Goal: Task Accomplishment & Management: Use online tool/utility

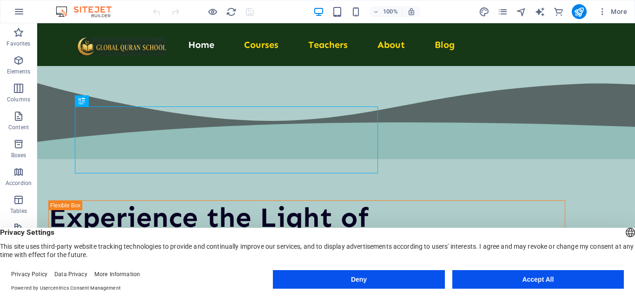
click at [484, 286] on button "Accept All" at bounding box center [539, 279] width 172 height 19
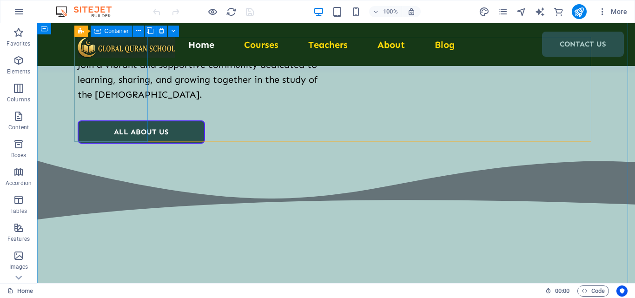
scroll to position [1860, 0]
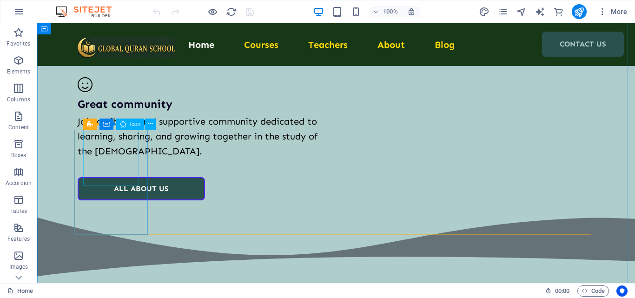
select select "xMidYMid"
select select "px"
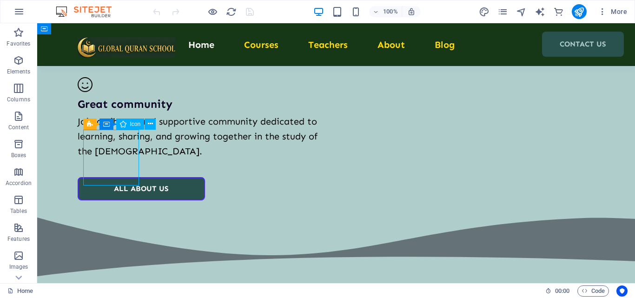
select select "px"
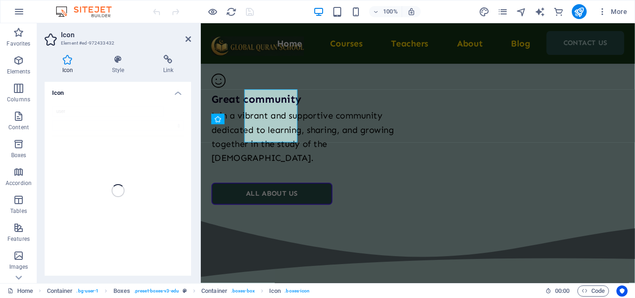
scroll to position [1897, 0]
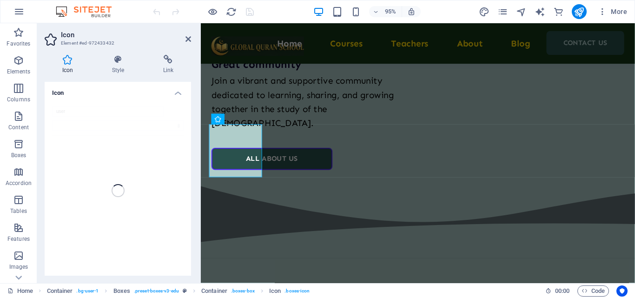
click at [170, 91] on h4 "Icon" at bounding box center [118, 90] width 147 height 17
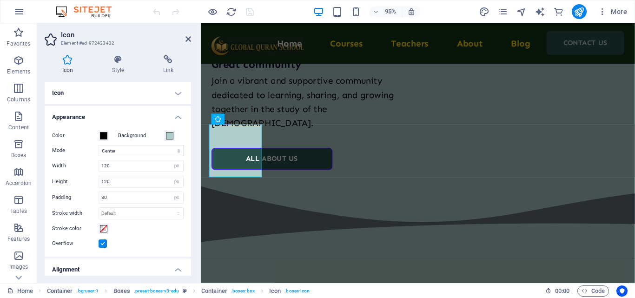
click at [160, 137] on label "Background" at bounding box center [141, 135] width 47 height 11
click at [165, 137] on button "Background" at bounding box center [170, 136] width 10 height 10
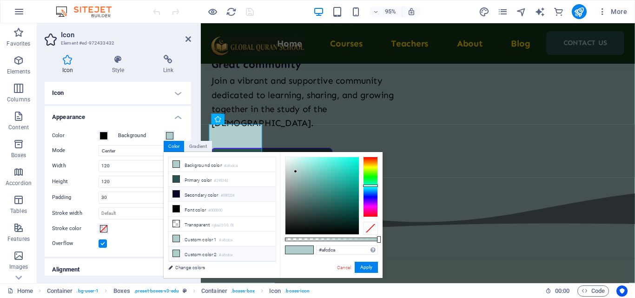
click at [191, 193] on li "Secondary color #090224" at bounding box center [222, 194] width 107 height 15
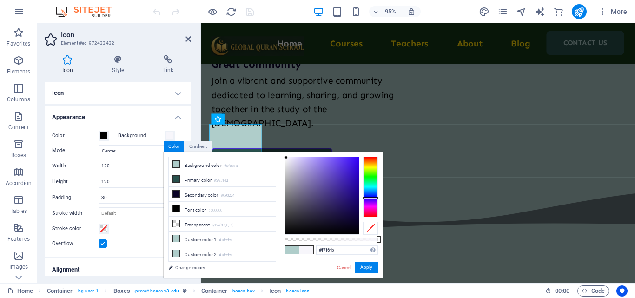
type input "#fbfafe"
click at [286, 157] on div at bounding box center [322, 195] width 73 height 77
click at [365, 267] on button "Apply" at bounding box center [366, 267] width 23 height 11
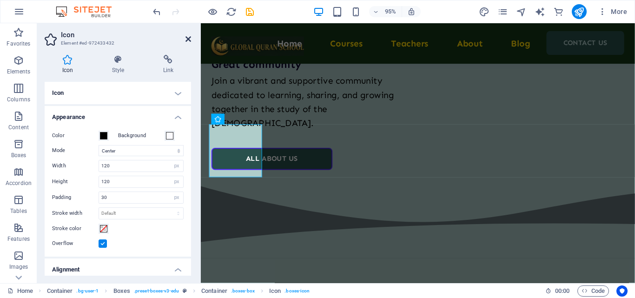
click at [186, 40] on icon at bounding box center [189, 38] width 6 height 7
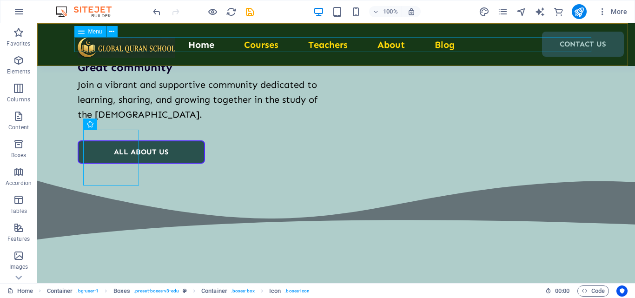
scroll to position [1860, 0]
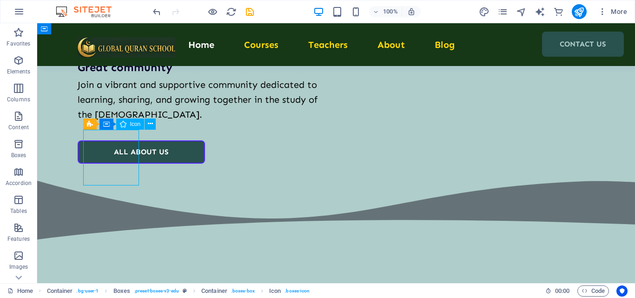
select select "xMidYMid"
select select "px"
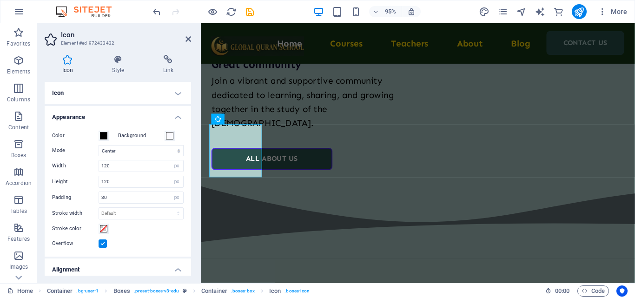
click at [161, 136] on label "Background" at bounding box center [141, 135] width 47 height 11
click at [165, 136] on button "Background" at bounding box center [170, 136] width 10 height 10
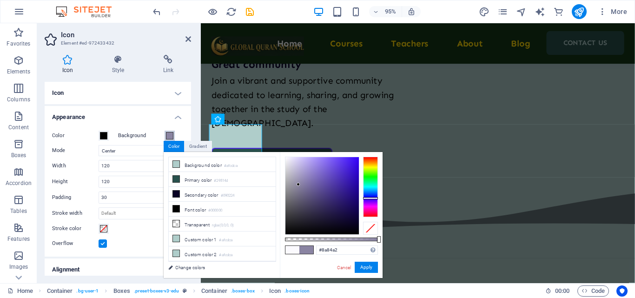
drag, startPoint x: 286, startPoint y: 157, endPoint x: 299, endPoint y: 185, distance: 30.0
click at [299, 185] on div at bounding box center [298, 184] width 3 height 3
type input "#d1c8f4"
drag, startPoint x: 299, startPoint y: 185, endPoint x: 298, endPoint y: 160, distance: 24.7
click at [298, 160] on div at bounding box center [297, 159] width 3 height 3
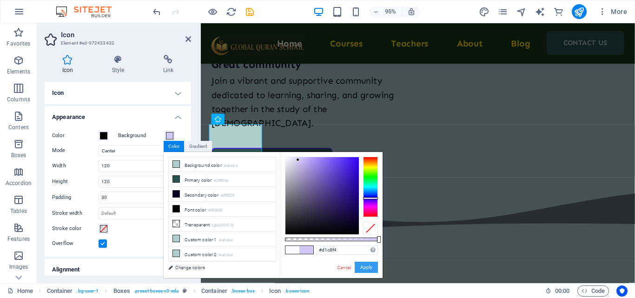
drag, startPoint x: 360, startPoint y: 266, endPoint x: 30, endPoint y: 181, distance: 339.9
click at [360, 266] on button "Apply" at bounding box center [366, 267] width 23 height 11
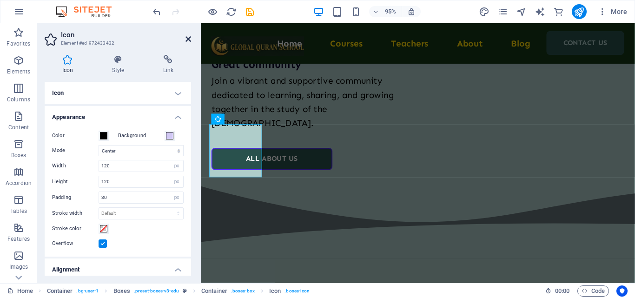
drag, startPoint x: 190, startPoint y: 40, endPoint x: 154, endPoint y: 29, distance: 36.8
click at [190, 40] on icon at bounding box center [189, 38] width 6 height 7
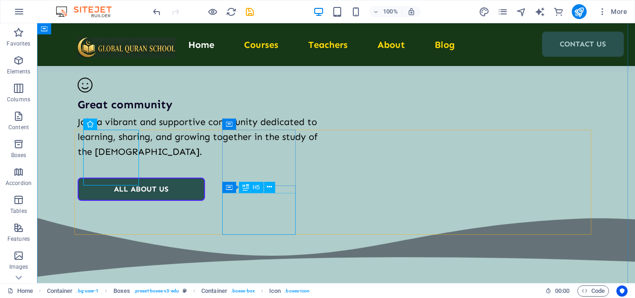
scroll to position [1860, 0]
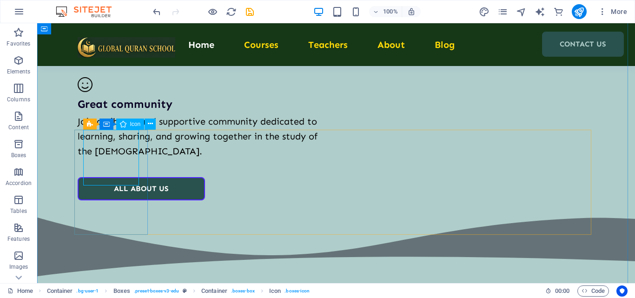
select select "xMidYMid"
select select "px"
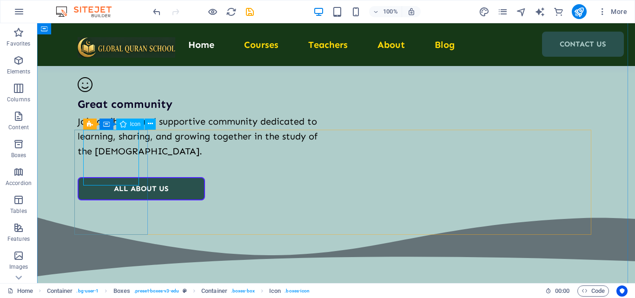
select select "px"
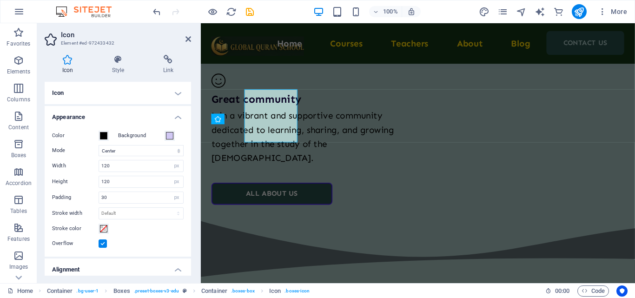
scroll to position [1897, 0]
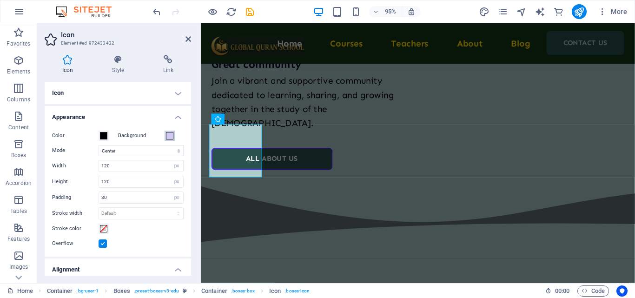
click at [167, 135] on span at bounding box center [169, 135] width 7 height 7
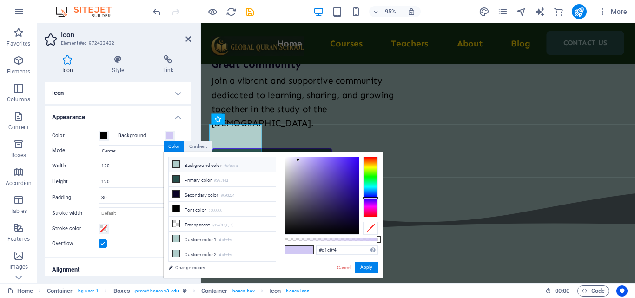
click at [192, 163] on li "Background color #afcdca" at bounding box center [222, 164] width 107 height 15
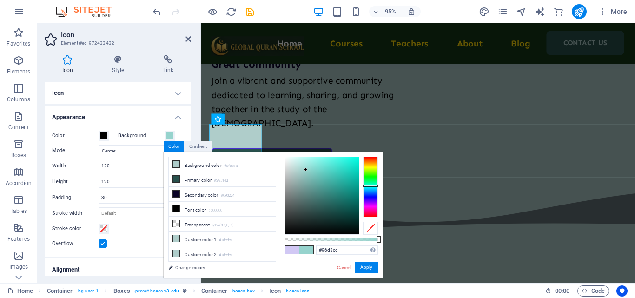
type input "#95d3cd"
drag, startPoint x: 295, startPoint y: 170, endPoint x: 306, endPoint y: 170, distance: 11.6
click at [306, 170] on div at bounding box center [306, 169] width 3 height 3
drag, startPoint x: 367, startPoint y: 262, endPoint x: 163, endPoint y: 243, distance: 205.0
click at [367, 262] on button "Apply" at bounding box center [366, 267] width 23 height 11
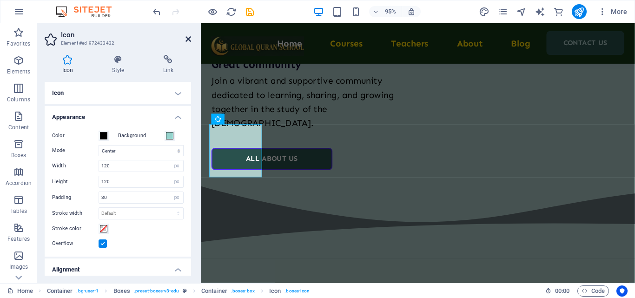
click at [188, 39] on icon at bounding box center [189, 38] width 6 height 7
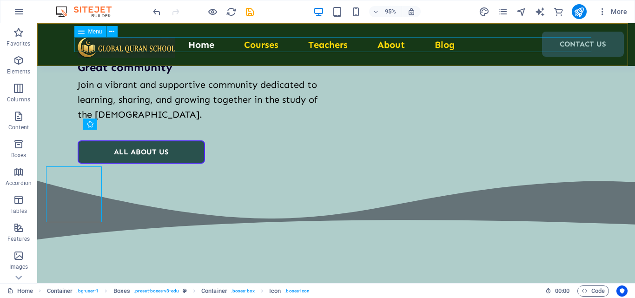
scroll to position [1860, 0]
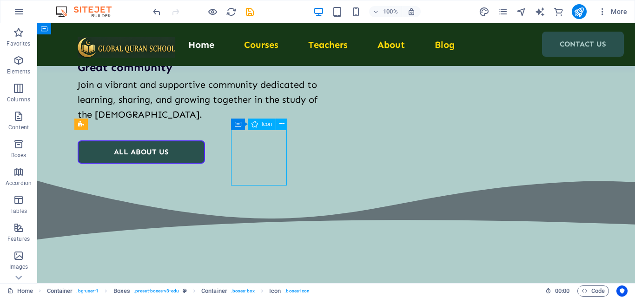
select select "xMidYMid"
select select "px"
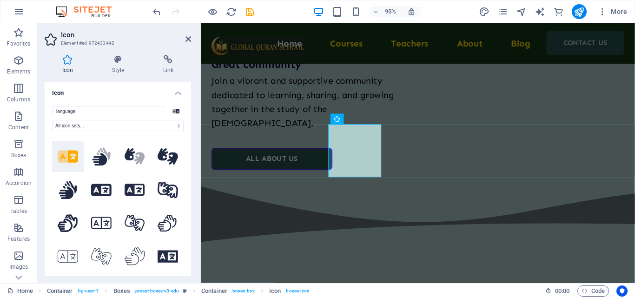
click at [176, 90] on h4 "Icon" at bounding box center [118, 90] width 147 height 17
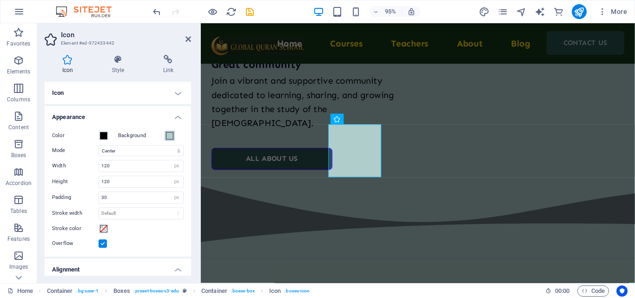
click at [168, 137] on span at bounding box center [169, 135] width 7 height 7
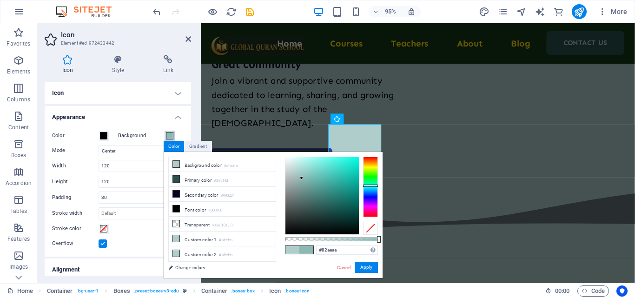
type input "#7faba7"
drag, startPoint x: 297, startPoint y: 169, endPoint x: 304, endPoint y: 182, distance: 14.1
click at [304, 182] on div at bounding box center [322, 195] width 73 height 77
click at [362, 264] on button "Apply" at bounding box center [366, 267] width 23 height 11
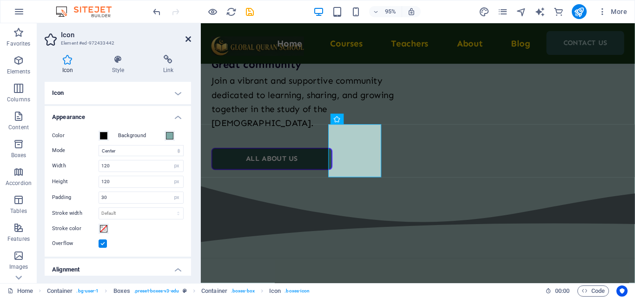
drag, startPoint x: 188, startPoint y: 38, endPoint x: 148, endPoint y: 17, distance: 45.1
click at [188, 38] on icon at bounding box center [189, 38] width 6 height 7
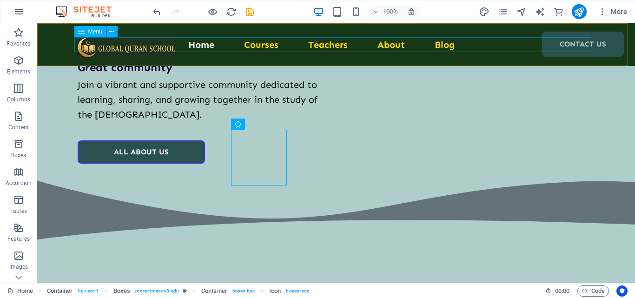
scroll to position [1860, 0]
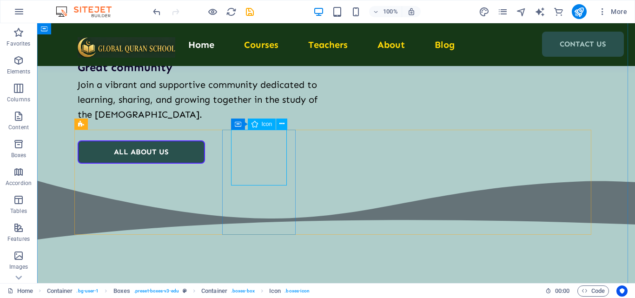
select select "xMidYMid"
select select "px"
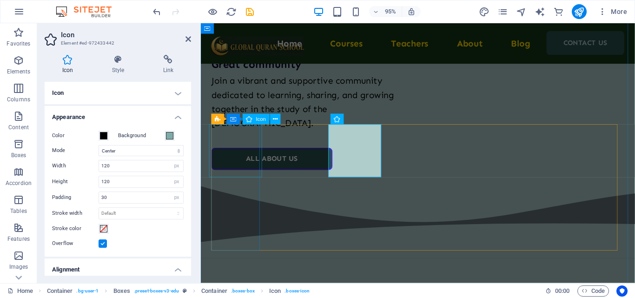
select select "xMidYMid"
select select "px"
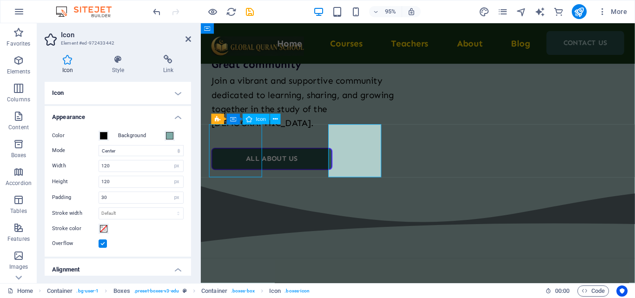
select select "px"
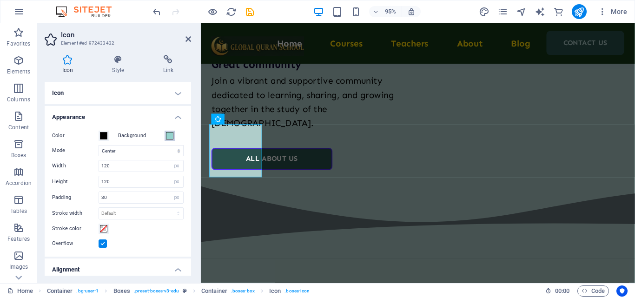
click at [171, 134] on span at bounding box center [169, 135] width 7 height 7
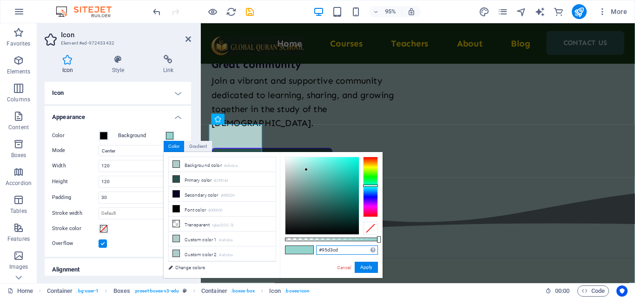
drag, startPoint x: 318, startPoint y: 252, endPoint x: 338, endPoint y: 252, distance: 20.5
click at [338, 252] on input "#95d3cd" at bounding box center [347, 250] width 62 height 9
drag, startPoint x: 367, startPoint y: 262, endPoint x: 174, endPoint y: 252, distance: 192.8
click at [367, 262] on button "Apply" at bounding box center [366, 267] width 23 height 11
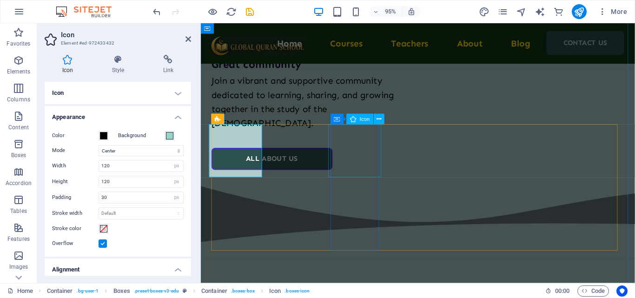
select select "xMidYMid"
select select "px"
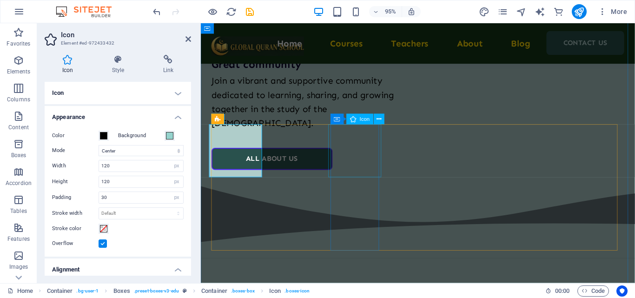
select select "px"
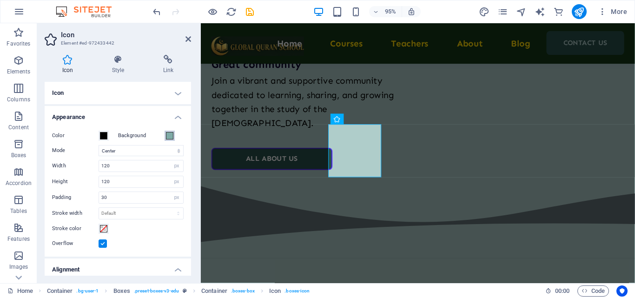
click at [167, 137] on span at bounding box center [169, 135] width 7 height 7
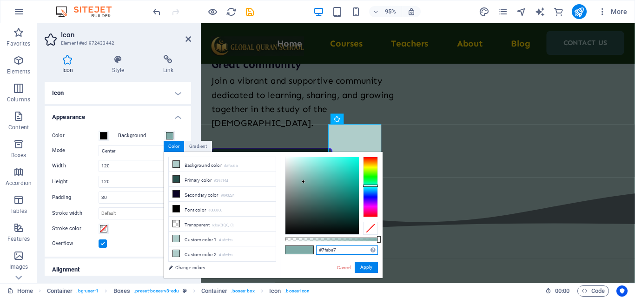
drag, startPoint x: 317, startPoint y: 248, endPoint x: 339, endPoint y: 248, distance: 21.9
click at [339, 248] on input "#7faba7" at bounding box center [347, 250] width 62 height 9
paste input "text"
click at [357, 265] on button "Apply" at bounding box center [366, 267] width 23 height 11
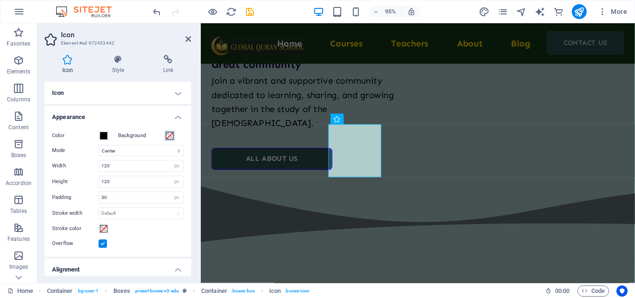
click at [169, 135] on span at bounding box center [169, 135] width 7 height 7
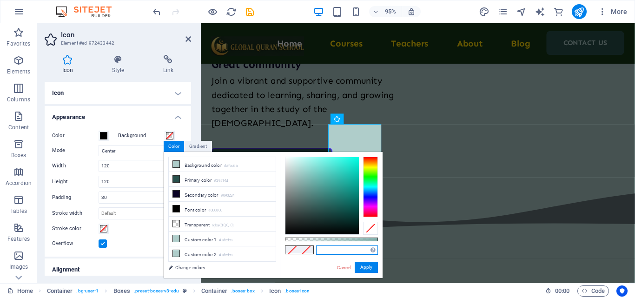
click at [332, 250] on input "text" at bounding box center [347, 250] width 62 height 9
type input "#a9f4ec"
drag, startPoint x: 310, startPoint y: 169, endPoint x: 307, endPoint y: 160, distance: 9.6
click at [307, 160] on div at bounding box center [322, 195] width 73 height 77
click at [366, 266] on button "Apply" at bounding box center [366, 267] width 23 height 11
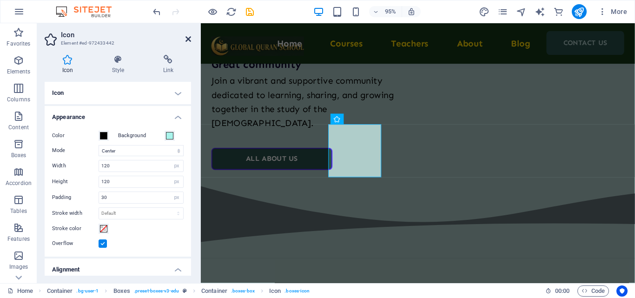
click at [190, 39] on icon at bounding box center [189, 38] width 6 height 7
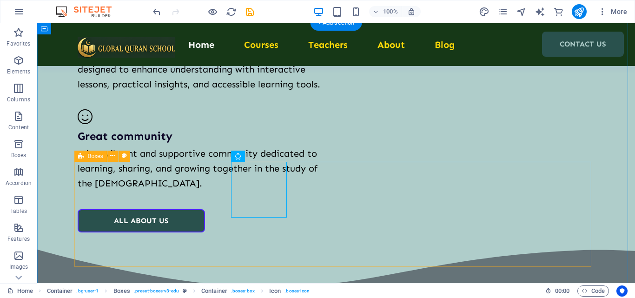
scroll to position [1814, 0]
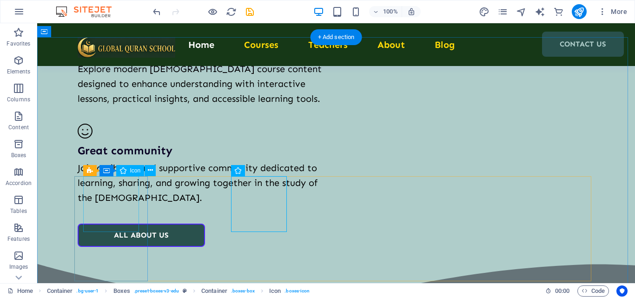
select select "xMidYMid"
select select "px"
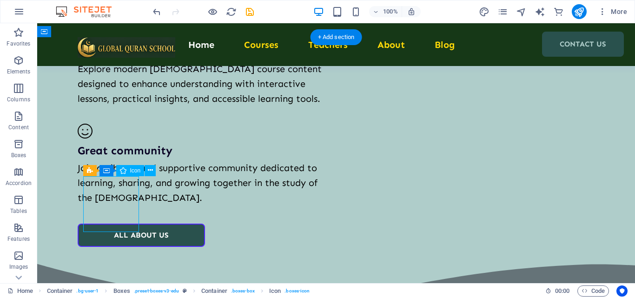
select select "px"
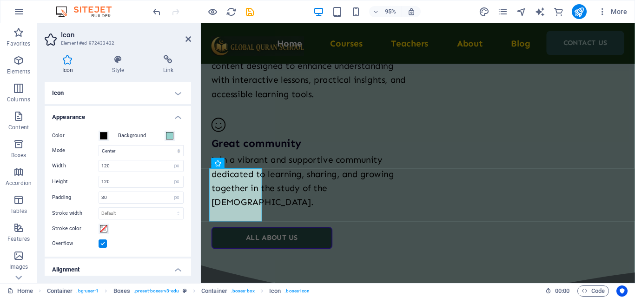
scroll to position [1851, 0]
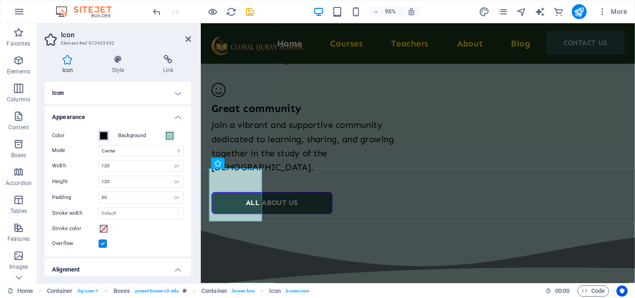
click at [100, 137] on span at bounding box center [103, 135] width 7 height 7
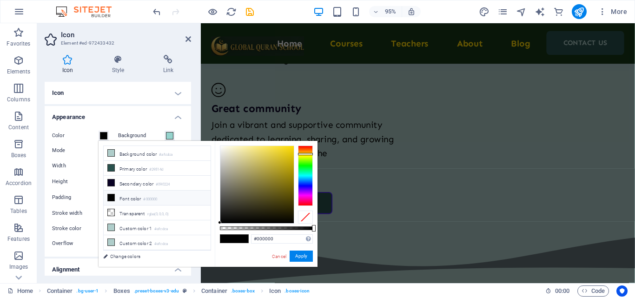
drag, startPoint x: 308, startPoint y: 147, endPoint x: 310, endPoint y: 154, distance: 7.4
click at [310, 154] on div at bounding box center [305, 154] width 15 height 2
type input "#f8d603"
click at [293, 147] on div at bounding box center [256, 184] width 73 height 77
click at [304, 256] on button "Apply" at bounding box center [301, 256] width 23 height 11
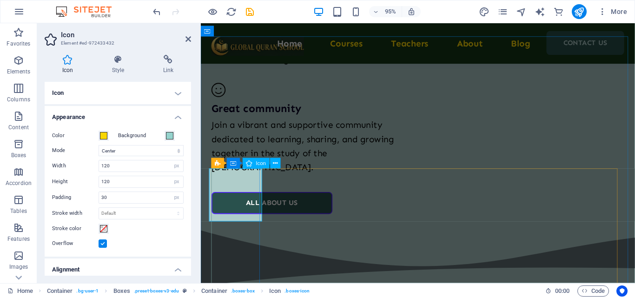
click at [166, 132] on span at bounding box center [169, 135] width 7 height 7
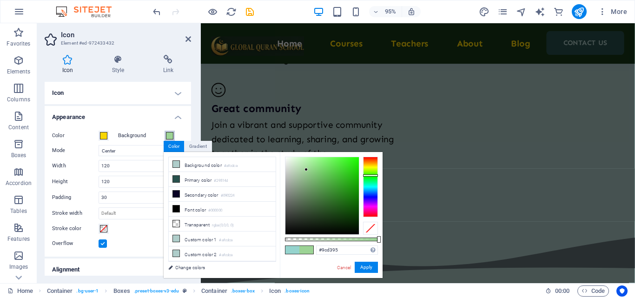
drag, startPoint x: 371, startPoint y: 187, endPoint x: 368, endPoint y: 175, distance: 11.9
click at [368, 175] on div at bounding box center [370, 187] width 15 height 60
type input "#113a0c"
drag, startPoint x: 306, startPoint y: 169, endPoint x: 343, endPoint y: 216, distance: 59.6
click at [343, 216] on div at bounding box center [342, 215] width 3 height 3
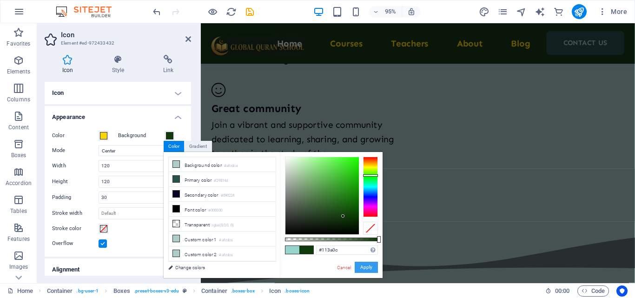
drag, startPoint x: 370, startPoint y: 267, endPoint x: 131, endPoint y: 245, distance: 239.6
click at [370, 267] on button "Apply" at bounding box center [366, 267] width 23 height 11
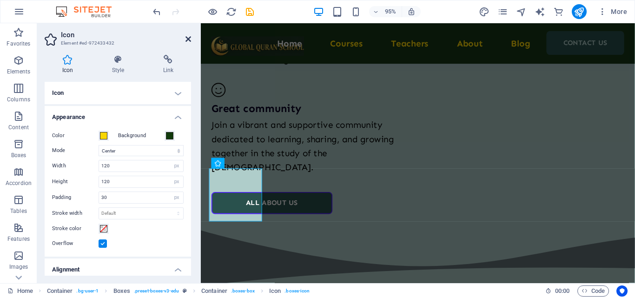
click at [188, 42] on icon at bounding box center [189, 38] width 6 height 7
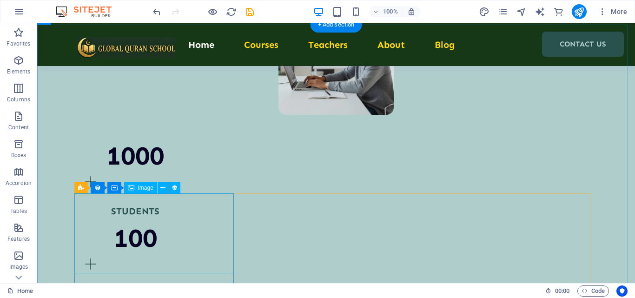
scroll to position [977, 0]
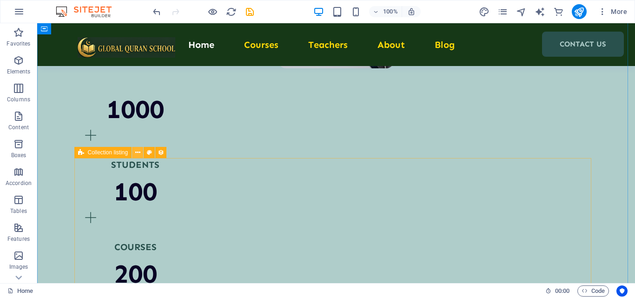
click at [140, 152] on icon at bounding box center [137, 153] width 5 height 10
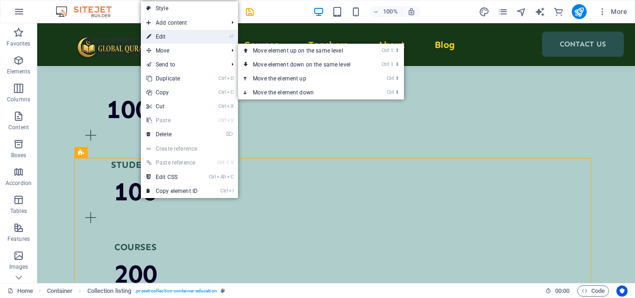
click at [180, 42] on link "⏎ Edit" at bounding box center [172, 37] width 62 height 14
select select "68d399a4fee31641ca0a4f83"
select select "createdAt_DESC"
select select "columns.our-top-course"
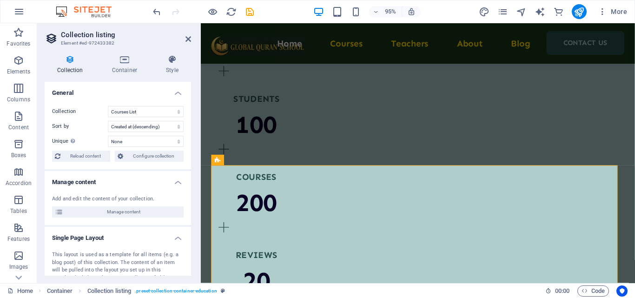
scroll to position [1058, 0]
click at [164, 154] on span "Configure collection" at bounding box center [153, 156] width 55 height 11
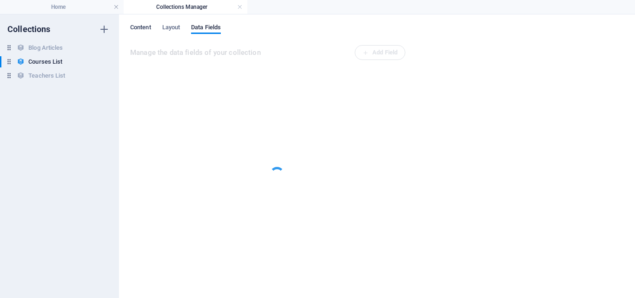
click at [144, 27] on span "Content" at bounding box center [140, 28] width 21 height 13
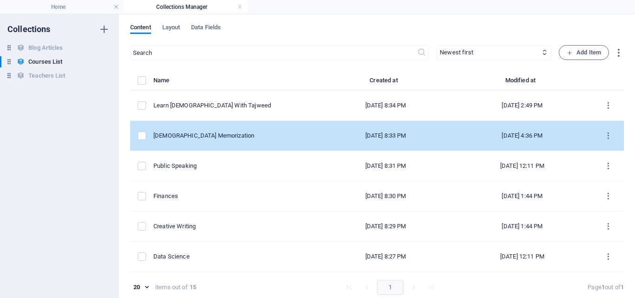
click at [221, 137] on div "[DEMOGRAPHIC_DATA] Memorization" at bounding box center [232, 136] width 159 height 8
select select "[DEMOGRAPHIC_DATA] Memorization"
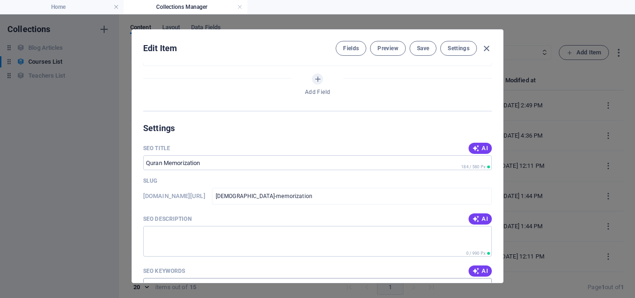
scroll to position [419, 0]
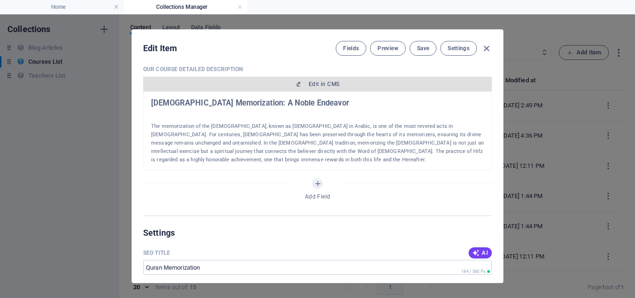
click at [320, 89] on button "Edit in CMS" at bounding box center [317, 84] width 349 height 15
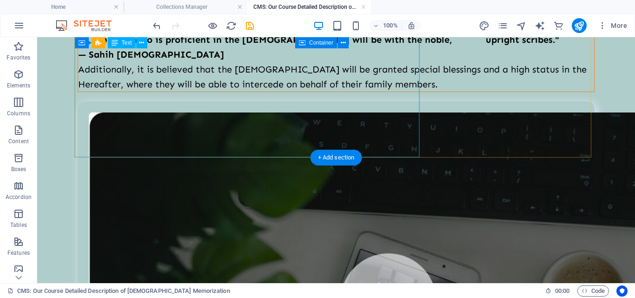
scroll to position [648, 0]
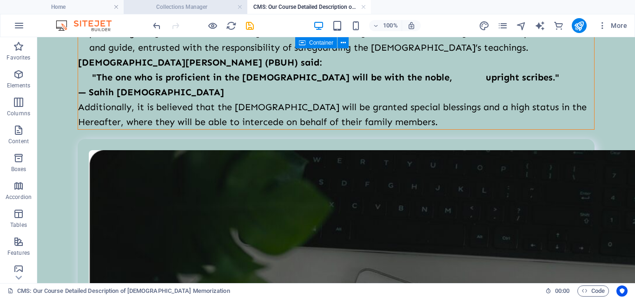
click at [186, 3] on h4 "Collections Manager" at bounding box center [186, 7] width 124 height 10
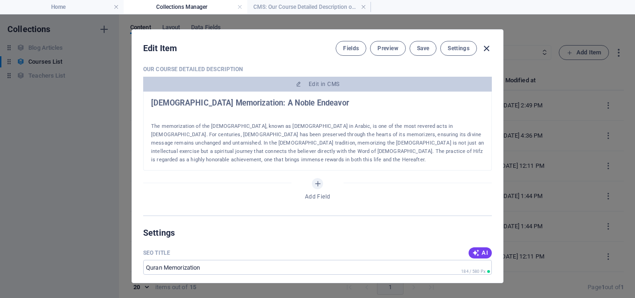
click at [486, 50] on icon "button" at bounding box center [486, 48] width 11 height 11
type input "quran-memorization"
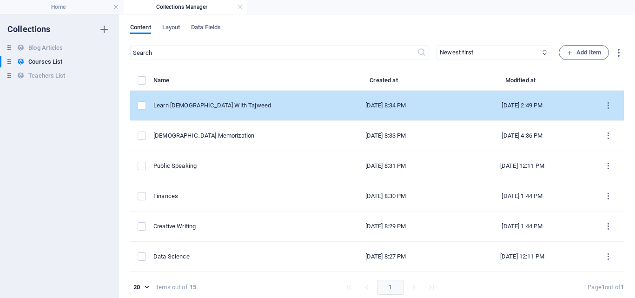
click at [191, 113] on td "Learn [DEMOGRAPHIC_DATA] With Tajweed" at bounding box center [236, 106] width 166 height 30
select select "Quran With Tajweed"
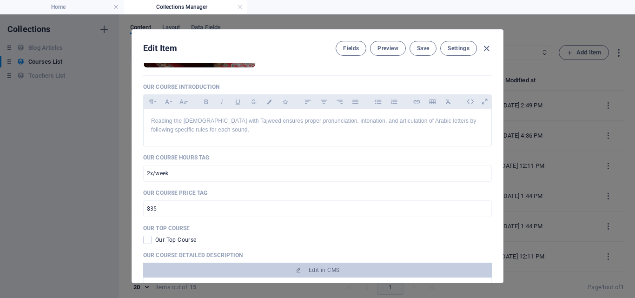
scroll to position [372, 0]
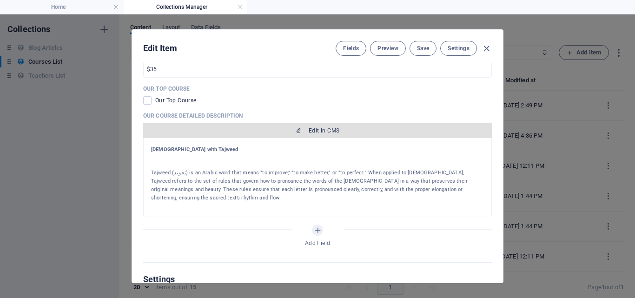
click at [326, 132] on span "Edit in CMS" at bounding box center [324, 130] width 31 height 7
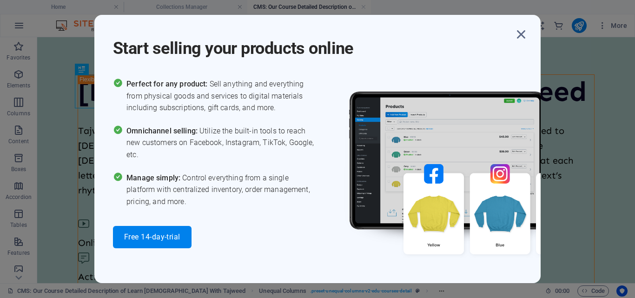
scroll to position [0, 0]
click at [524, 34] on icon "button" at bounding box center [521, 34] width 17 height 17
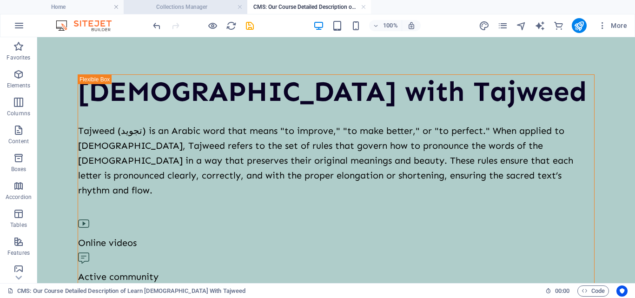
click at [189, 10] on h4 "Collections Manager" at bounding box center [186, 7] width 124 height 10
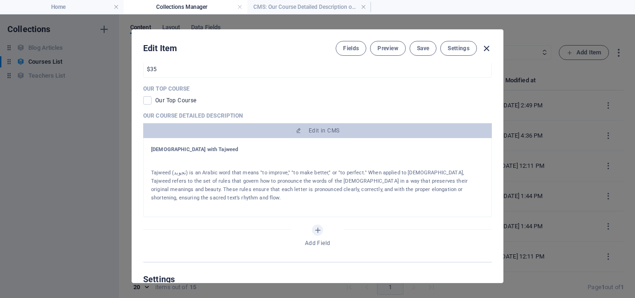
click at [487, 48] on icon "button" at bounding box center [486, 48] width 11 height 11
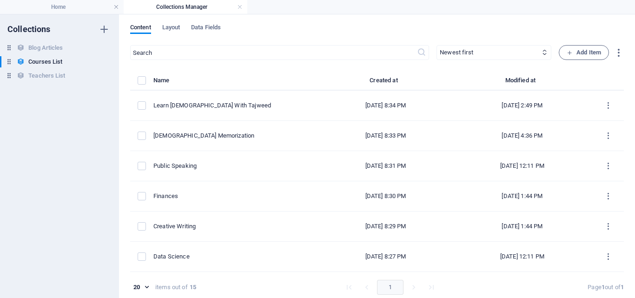
type input "learn-quran-with-tajweed"
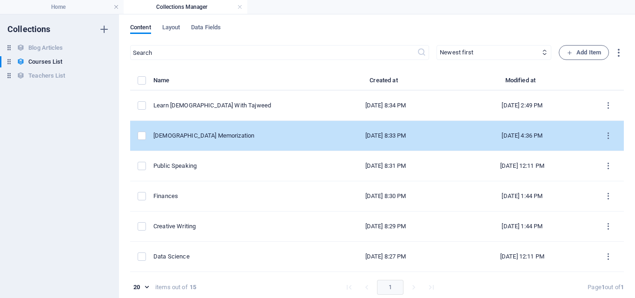
click at [231, 136] on div "[DEMOGRAPHIC_DATA] Memorization" at bounding box center [232, 136] width 159 height 8
select select "[DEMOGRAPHIC_DATA] Memorization"
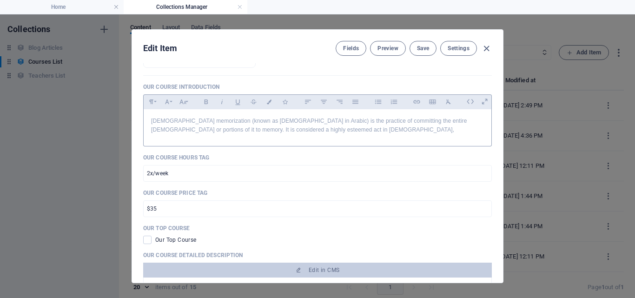
scroll to position [372, 0]
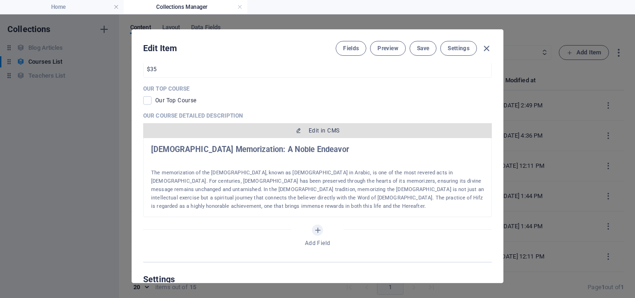
click at [320, 133] on span "Edit in CMS" at bounding box center [324, 130] width 31 height 7
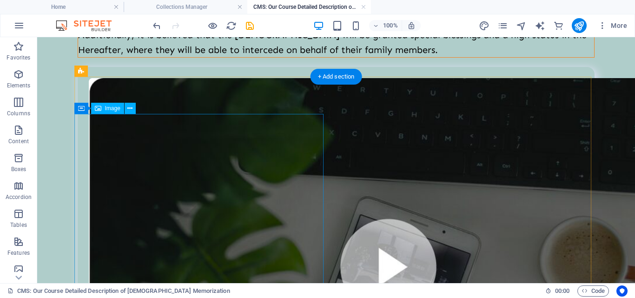
scroll to position [744, 0]
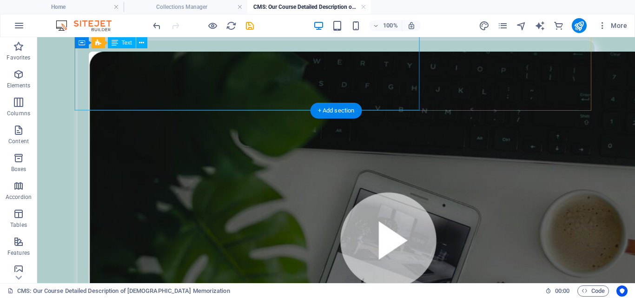
scroll to position [683, 0]
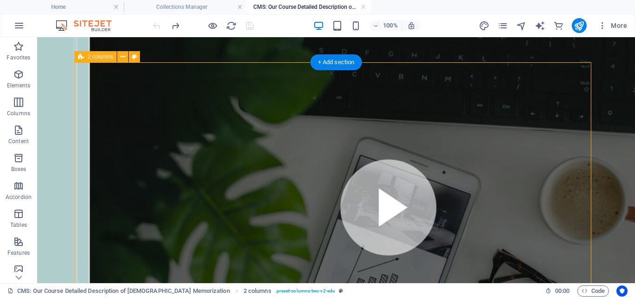
scroll to position [741, 0]
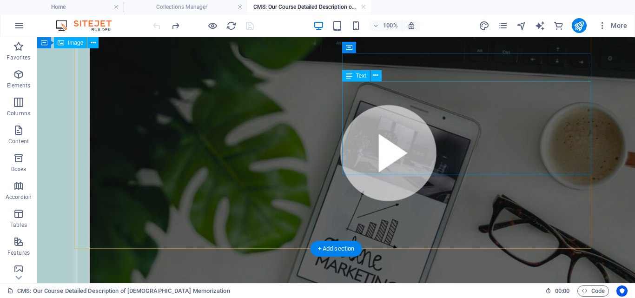
scroll to position [787, 0]
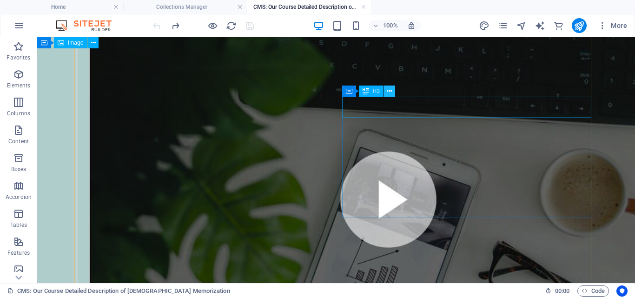
click at [394, 91] on button at bounding box center [389, 91] width 11 height 11
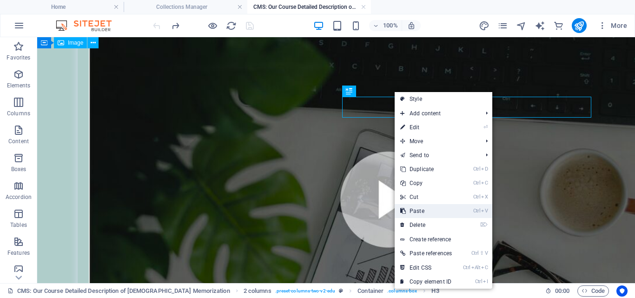
click at [433, 209] on link "Ctrl V Paste" at bounding box center [426, 211] width 63 height 14
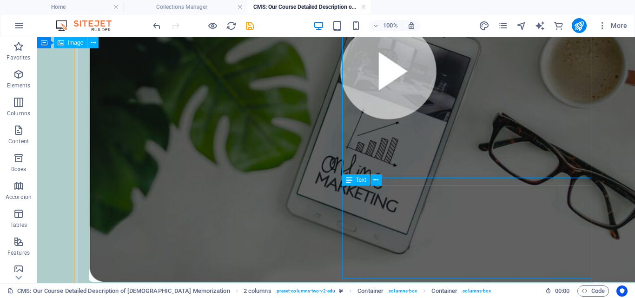
scroll to position [945, 0]
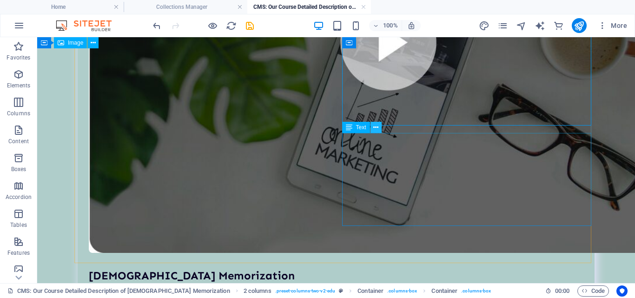
click at [376, 124] on icon at bounding box center [375, 128] width 5 height 10
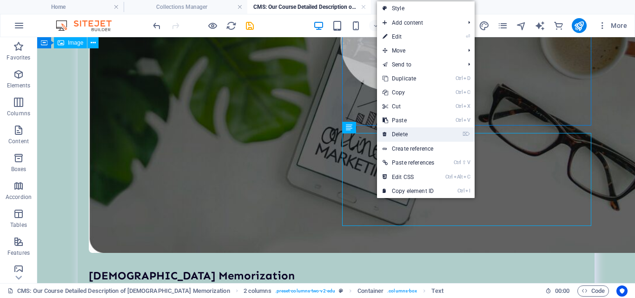
click at [408, 134] on link "⌦ Delete" at bounding box center [408, 134] width 63 height 14
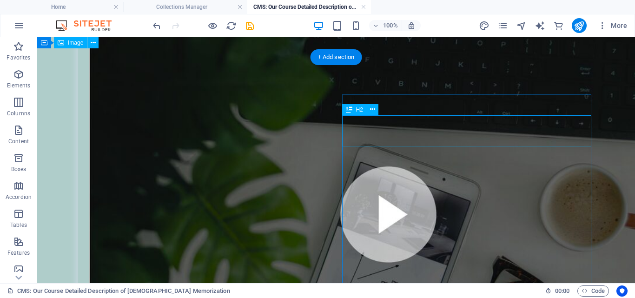
scroll to position [729, 0]
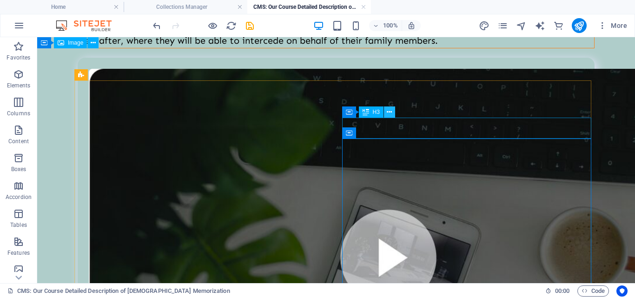
click at [392, 111] on icon at bounding box center [389, 112] width 5 height 10
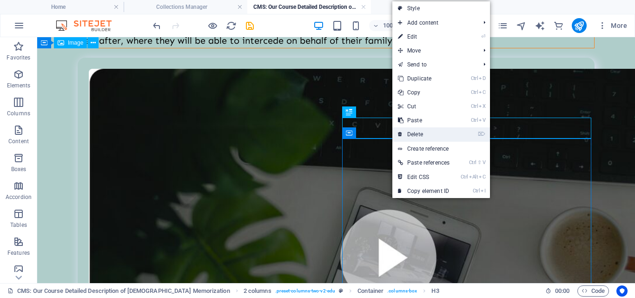
click at [412, 136] on link "⌦ Delete" at bounding box center [424, 134] width 63 height 14
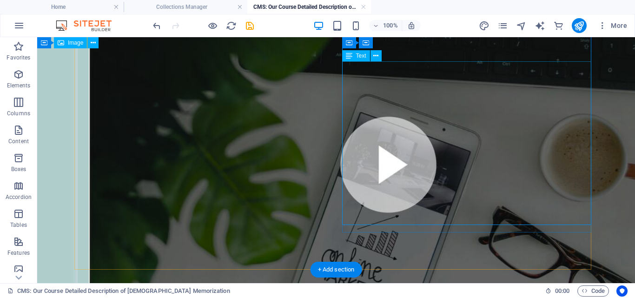
scroll to position [848, 0]
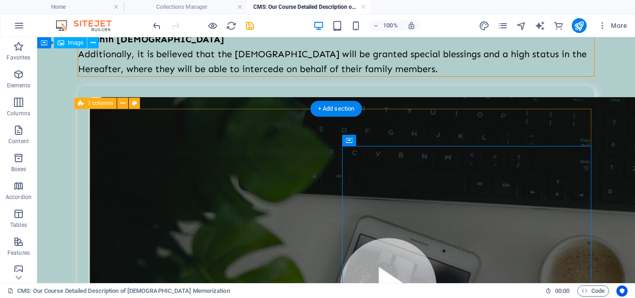
scroll to position [747, 0]
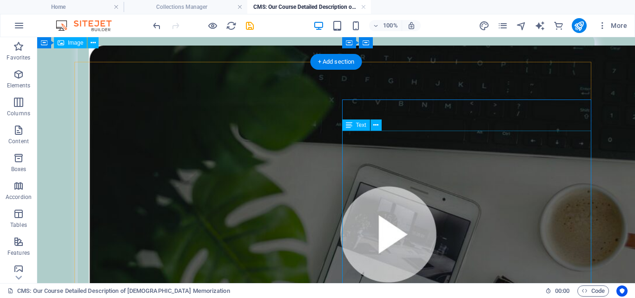
scroll to position [741, 0]
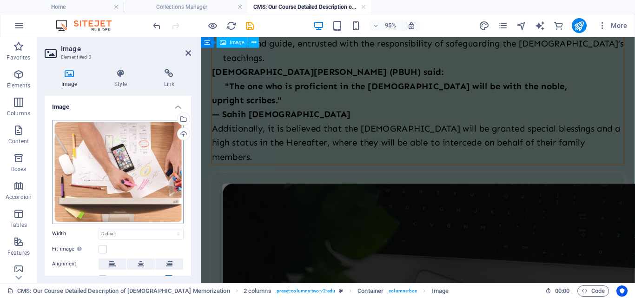
scroll to position [860, 0]
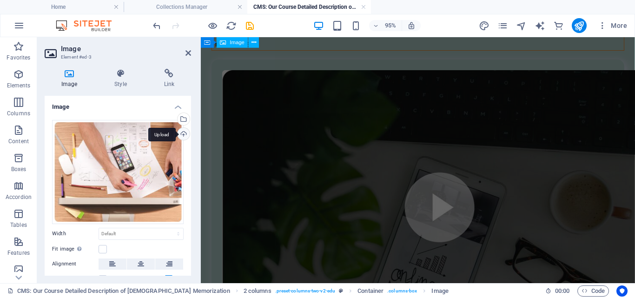
click at [182, 132] on div "Upload" at bounding box center [183, 135] width 14 height 14
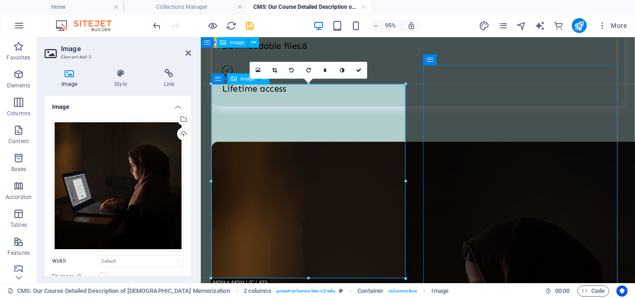
scroll to position [1414, 0]
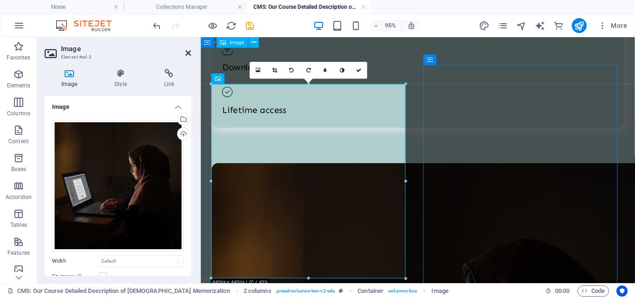
click at [189, 56] on icon at bounding box center [189, 52] width 6 height 7
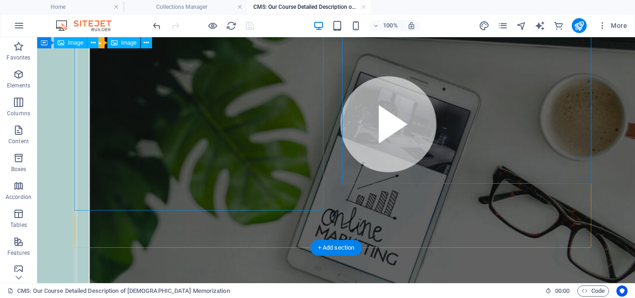
scroll to position [887, 0]
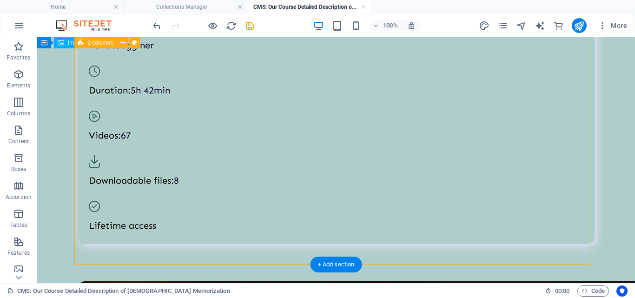
scroll to position [1274, 0]
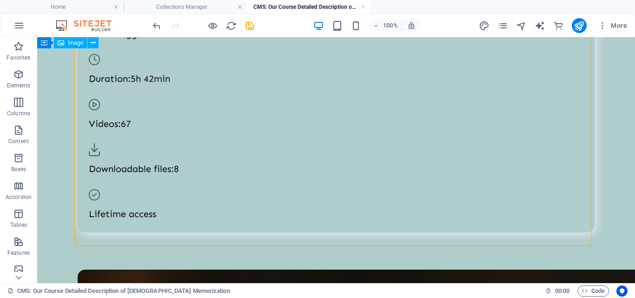
click at [244, 262] on div "Quran Memorization: A Noble Endeavor The memorization of the Quran, known as Hi…" at bounding box center [336, 285] width 539 height 3044
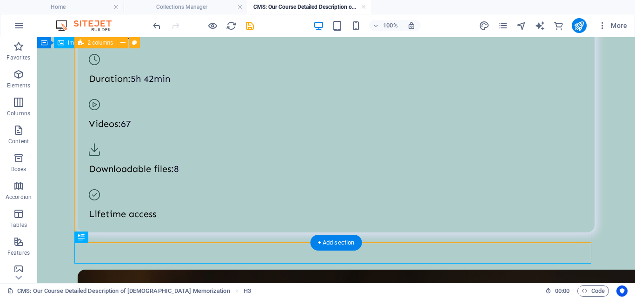
scroll to position [1295, 0]
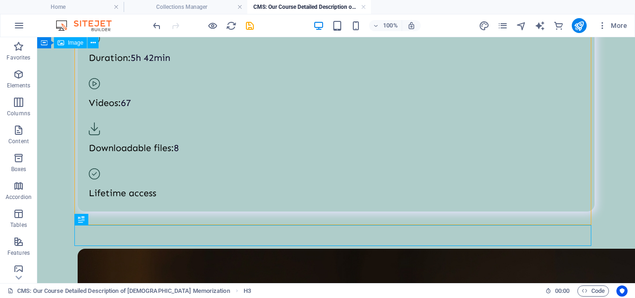
click at [211, 258] on div "Quran Memorization: A Noble Endeavor The memorization of the Quran, known as Hi…" at bounding box center [336, 285] width 539 height 3086
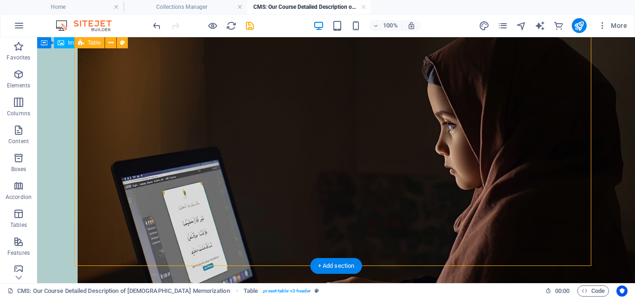
scroll to position [1641, 0]
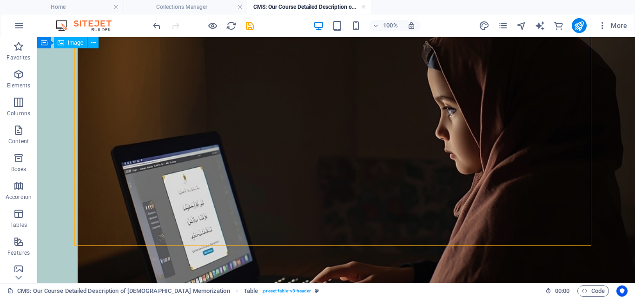
click at [209, 251] on div "Quran Memorization: A Noble Endeavor The memorization of the Quran, known as Hi…" at bounding box center [336, 92] width 539 height 3392
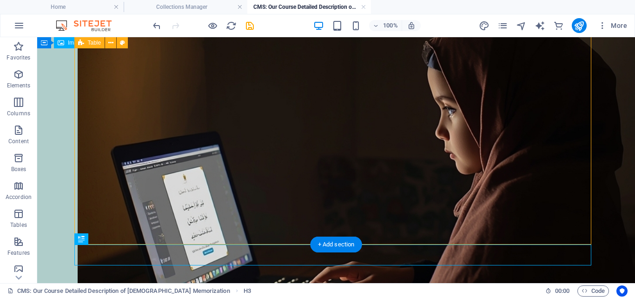
scroll to position [1662, 0]
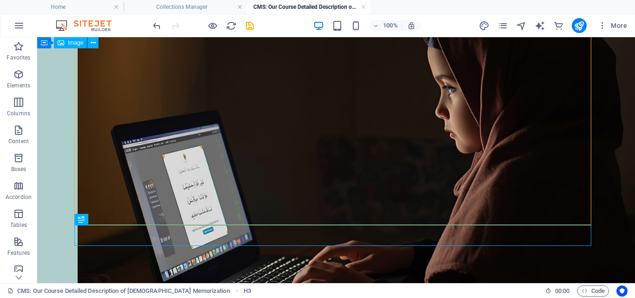
click at [223, 259] on div "Quran Memorization: A Noble Endeavor The memorization of the Quran, known as Hi…" at bounding box center [336, 81] width 539 height 3412
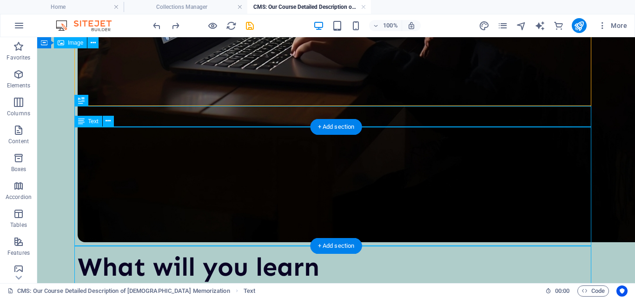
scroll to position [1781, 0]
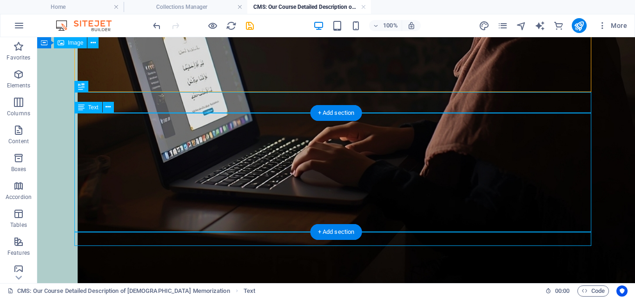
scroll to position [1795, 0]
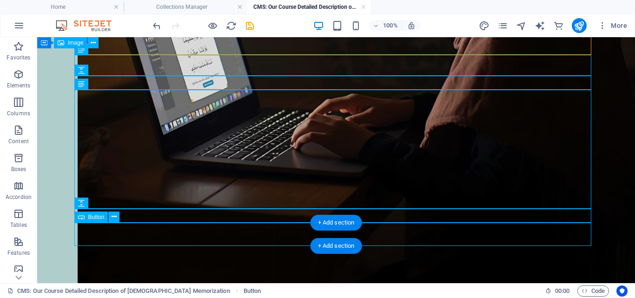
scroll to position [1832, 0]
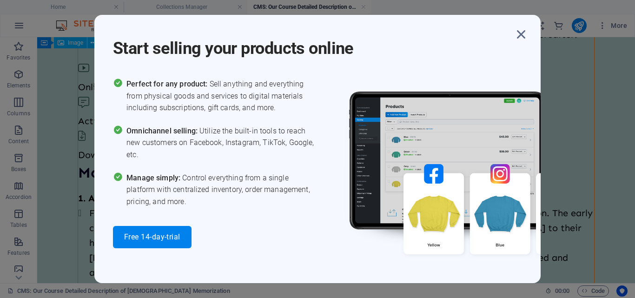
scroll to position [63, 0]
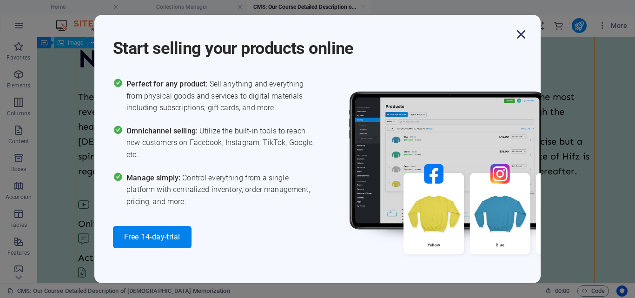
click at [517, 33] on icon "button" at bounding box center [521, 34] width 17 height 17
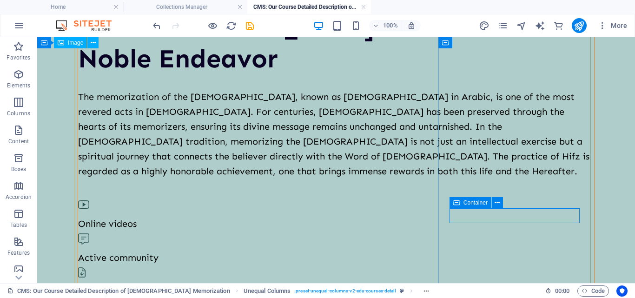
click at [469, 202] on span "Container" at bounding box center [476, 203] width 24 height 6
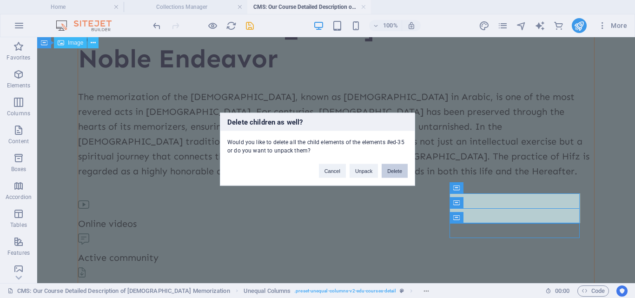
click at [400, 165] on button "Delete" at bounding box center [395, 171] width 26 height 14
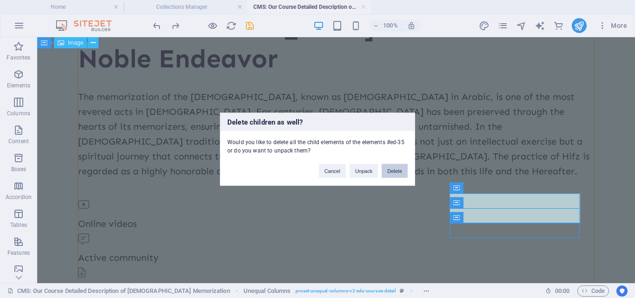
click at [400, 172] on button "Delete" at bounding box center [395, 171] width 26 height 14
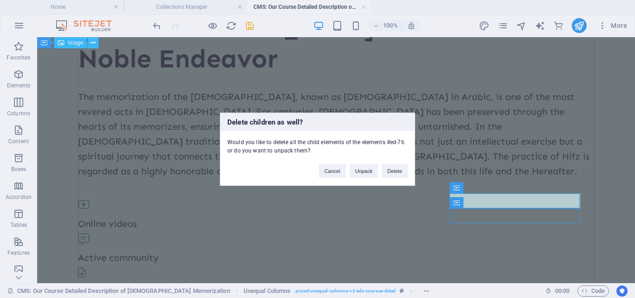
click at [399, 163] on div "Cancel Unpack Delete" at bounding box center [363, 166] width 103 height 24
click at [399, 172] on button "Delete" at bounding box center [395, 171] width 26 height 14
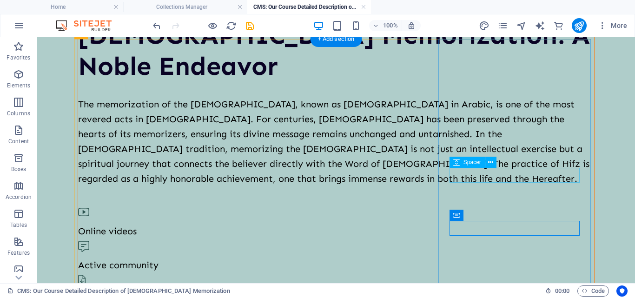
scroll to position [140, 0]
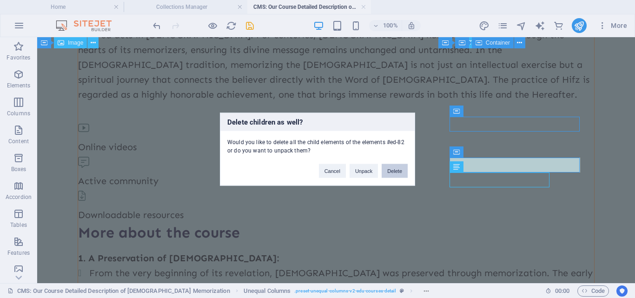
click at [406, 172] on button "Delete" at bounding box center [395, 171] width 26 height 14
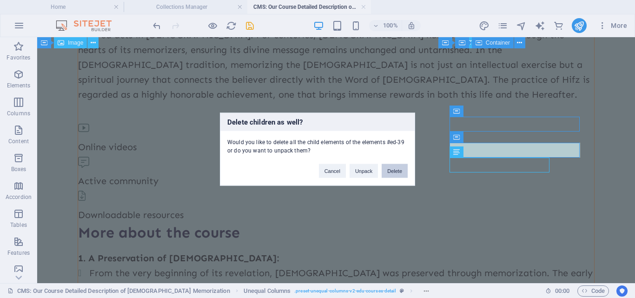
click at [401, 173] on button "Delete" at bounding box center [395, 171] width 26 height 14
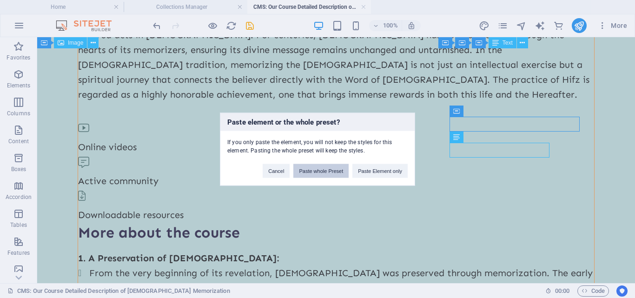
click at [339, 172] on button "Paste whole Preset" at bounding box center [320, 171] width 55 height 14
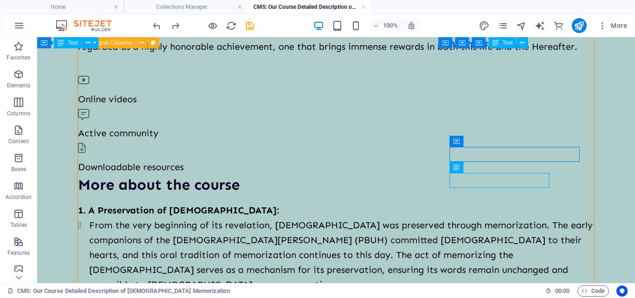
scroll to position [109, 0]
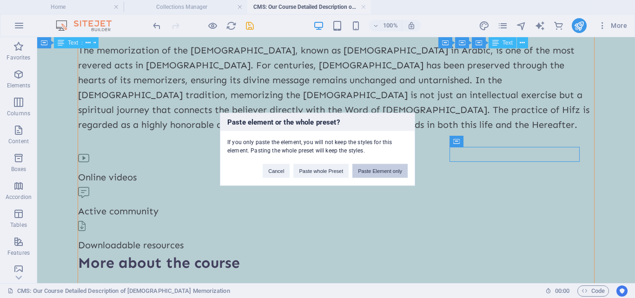
click at [390, 172] on button "Paste Element only" at bounding box center [380, 171] width 55 height 14
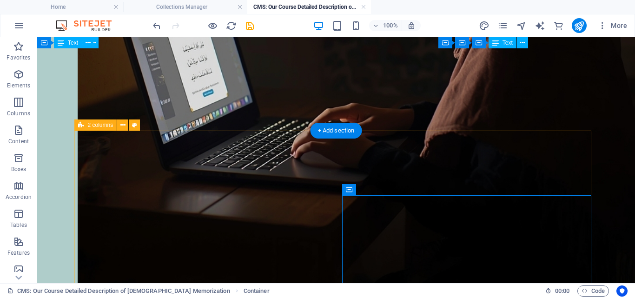
scroll to position [1891, 0]
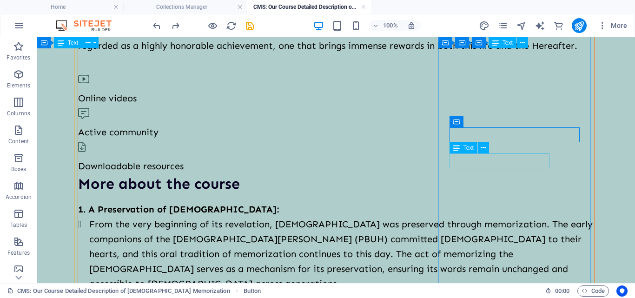
scroll to position [109, 0]
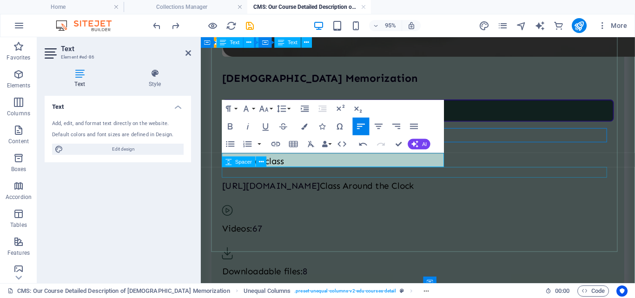
scroll to position [131, 4]
click at [156, 27] on icon "undo" at bounding box center [157, 25] width 11 height 11
click at [187, 55] on icon at bounding box center [189, 52] width 6 height 7
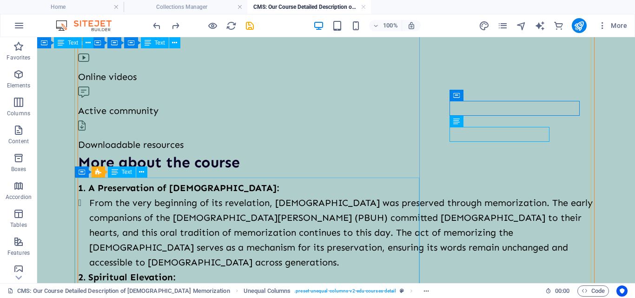
scroll to position [130, 0]
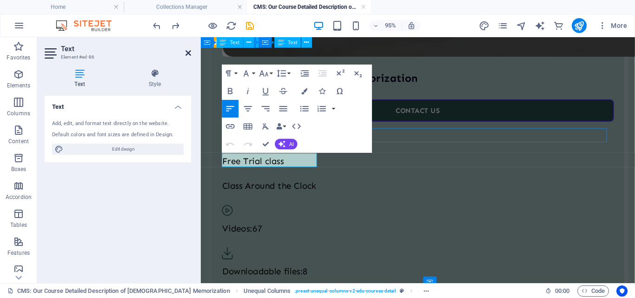
click at [186, 53] on icon at bounding box center [189, 52] width 6 height 7
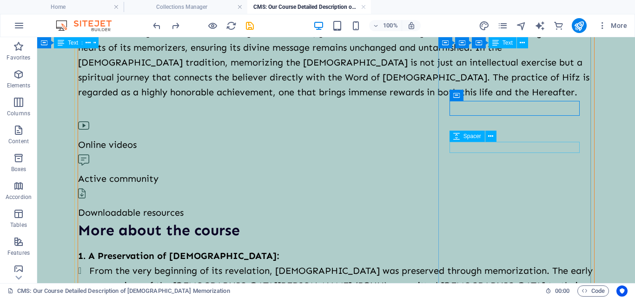
scroll to position [121, 0]
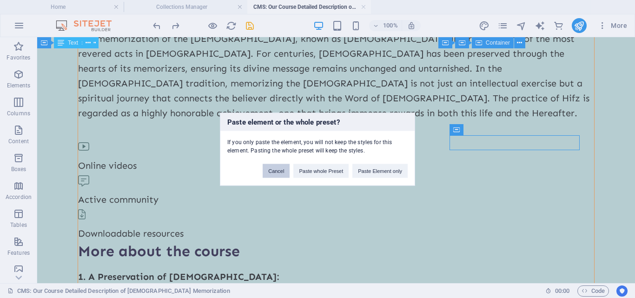
click at [276, 167] on button "Cancel" at bounding box center [276, 171] width 27 height 14
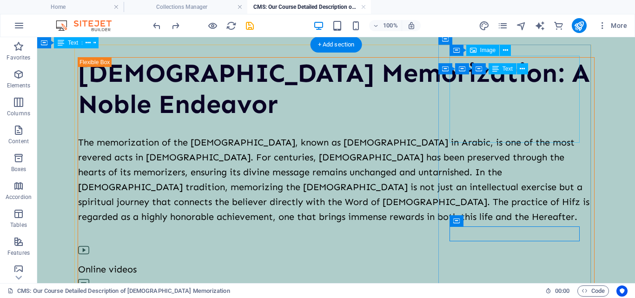
scroll to position [0, 0]
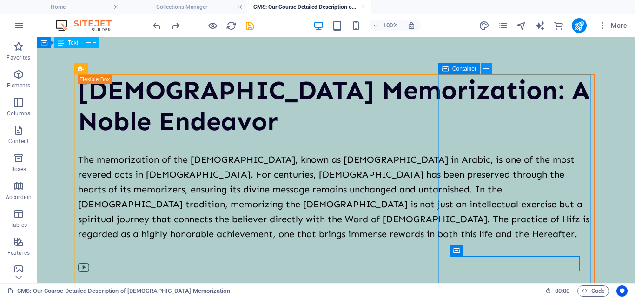
click at [486, 68] on icon at bounding box center [486, 69] width 5 height 10
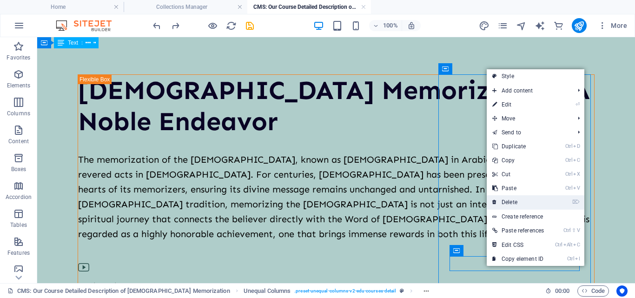
click at [523, 199] on link "⌦ Delete" at bounding box center [518, 202] width 63 height 14
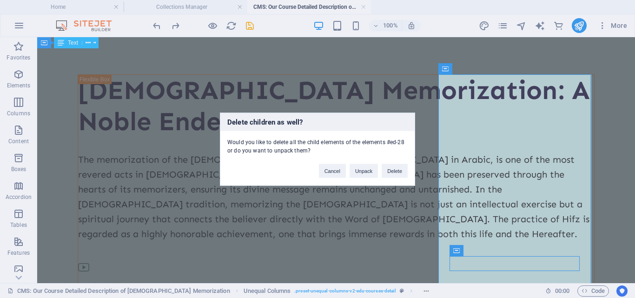
click at [396, 162] on div "Cancel Unpack Delete" at bounding box center [363, 166] width 103 height 24
click at [395, 167] on button "Delete" at bounding box center [395, 171] width 26 height 14
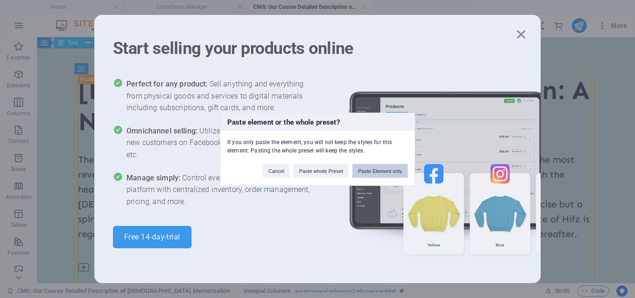
click at [373, 170] on button "Paste Element only" at bounding box center [380, 171] width 55 height 14
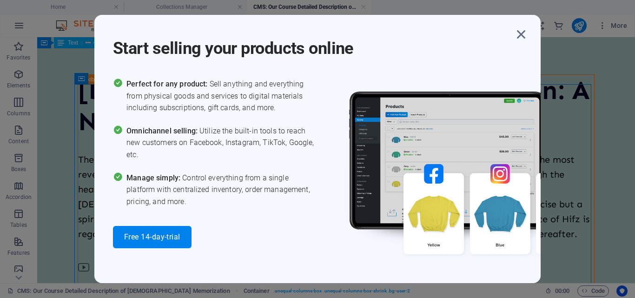
scroll to position [927, 0]
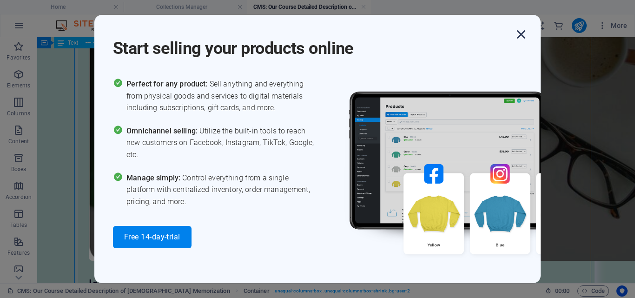
click at [521, 35] on icon "button" at bounding box center [521, 34] width 17 height 17
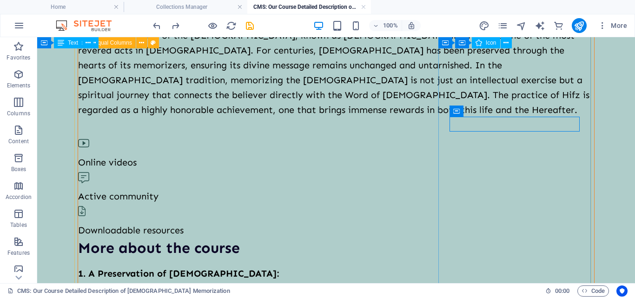
scroll to position [140, 0]
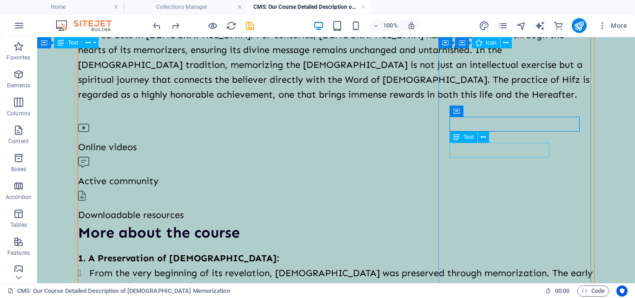
click at [484, 138] on icon at bounding box center [483, 138] width 5 height 10
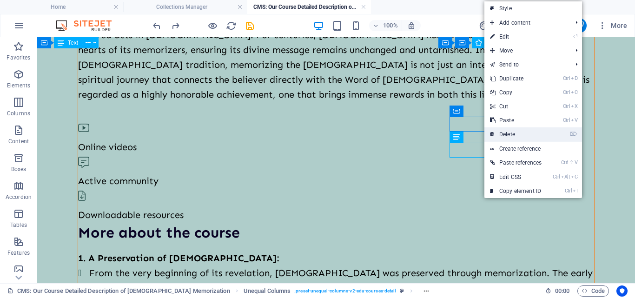
click at [518, 134] on link "⌦ Delete" at bounding box center [516, 134] width 63 height 14
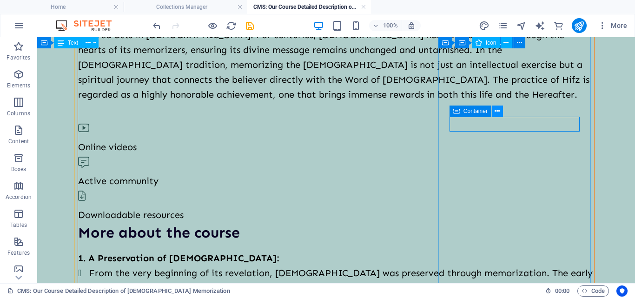
click at [496, 112] on icon at bounding box center [497, 112] width 5 height 10
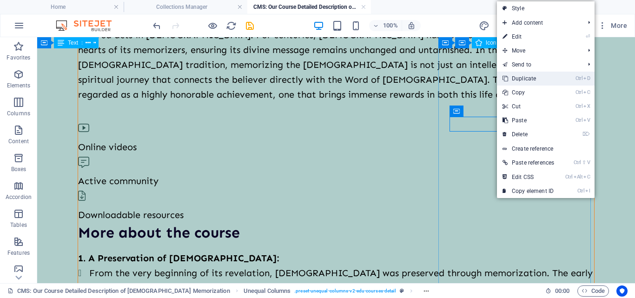
click at [530, 80] on link "Ctrl D Duplicate" at bounding box center [528, 79] width 63 height 14
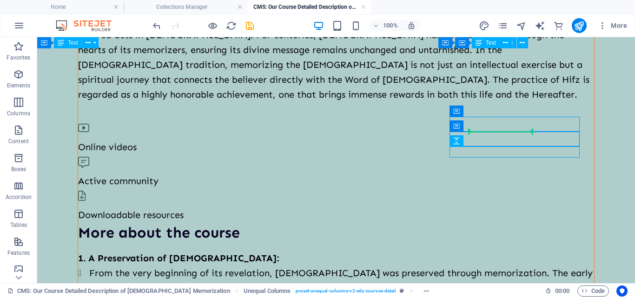
drag, startPoint x: 479, startPoint y: 151, endPoint x: 482, endPoint y: 129, distance: 22.0
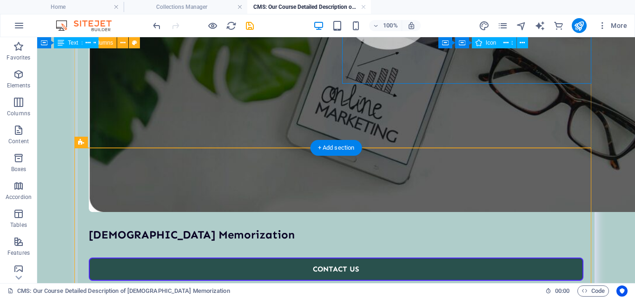
scroll to position [1070, 0]
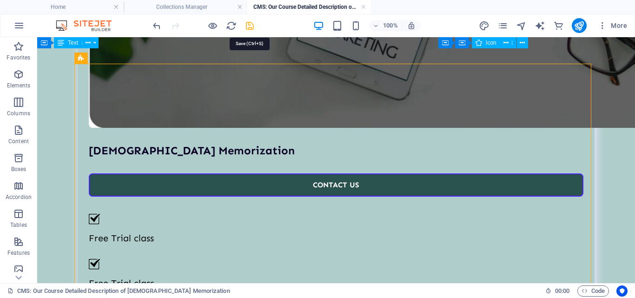
click at [247, 28] on icon "save" at bounding box center [250, 25] width 11 height 11
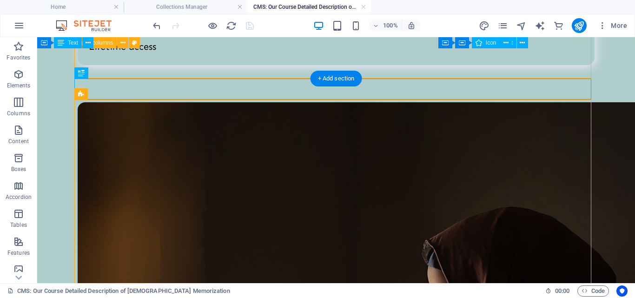
scroll to position [1581, 0]
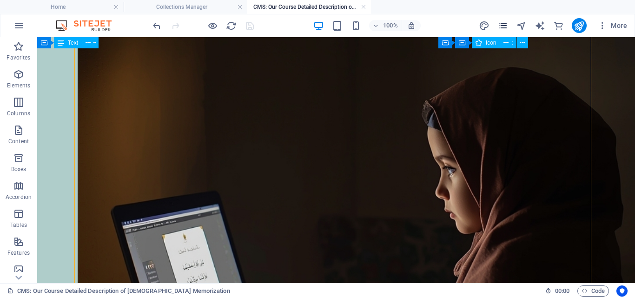
click at [506, 27] on icon "pages" at bounding box center [503, 25] width 11 height 11
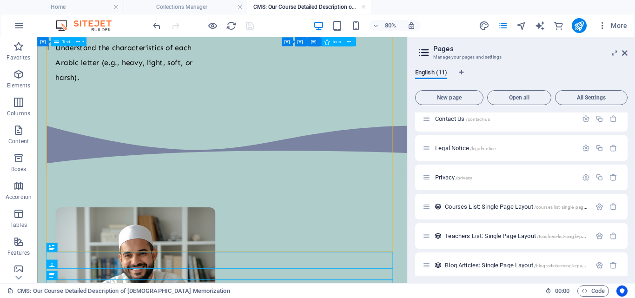
scroll to position [159, 0]
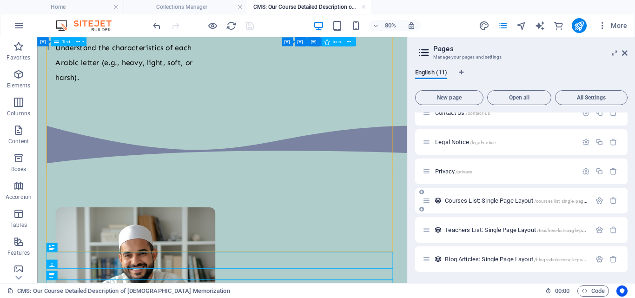
click at [467, 204] on div "Courses List: Single Page Layout /courses-list-single-page-layout" at bounding box center [507, 200] width 168 height 11
click at [467, 200] on span "Courses List: Single Page Layout /courses-list-single-page-layout" at bounding box center [522, 200] width 155 height 7
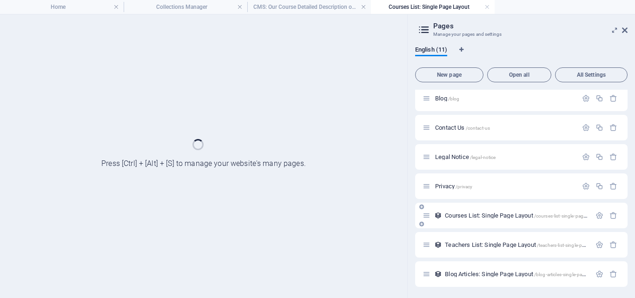
scroll to position [0, 0]
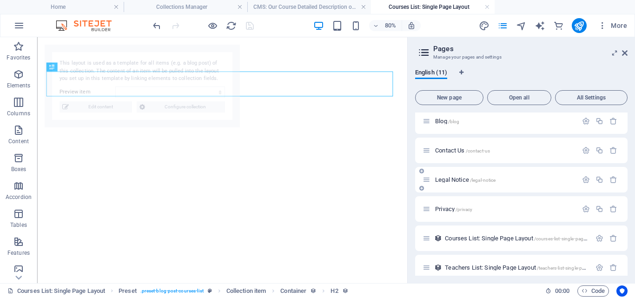
select select "68d399a4fee31641ca0a4f91"
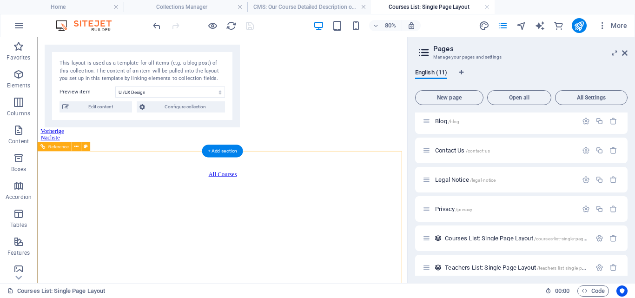
scroll to position [1428, 0]
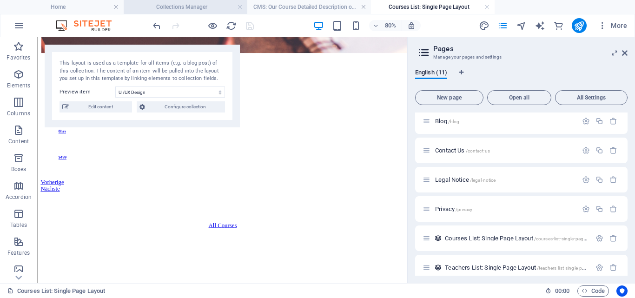
click at [194, 5] on h4 "Collections Manager" at bounding box center [186, 7] width 124 height 10
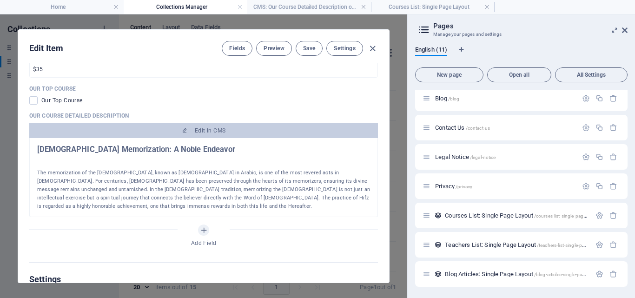
scroll to position [0, 0]
click at [86, 11] on h4 "Home" at bounding box center [62, 7] width 124 height 10
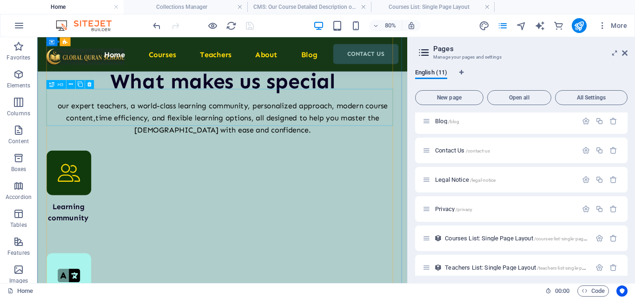
scroll to position [3866, 0]
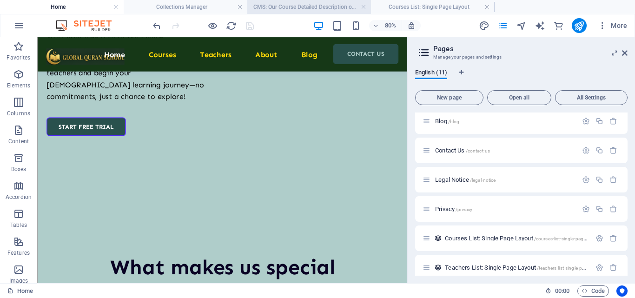
click at [328, 10] on h4 "CMS: Our Course Detailed Description of Quran Memorization" at bounding box center [309, 7] width 124 height 10
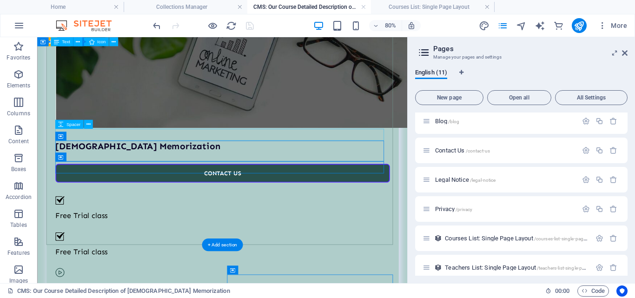
scroll to position [1163, 0]
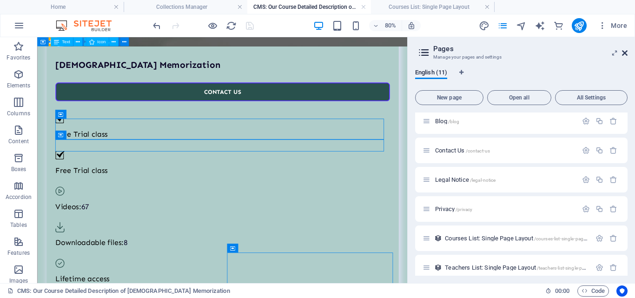
click at [627, 53] on icon at bounding box center [625, 52] width 6 height 7
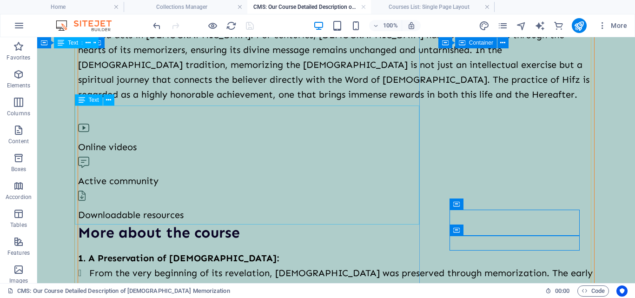
scroll to position [47, 0]
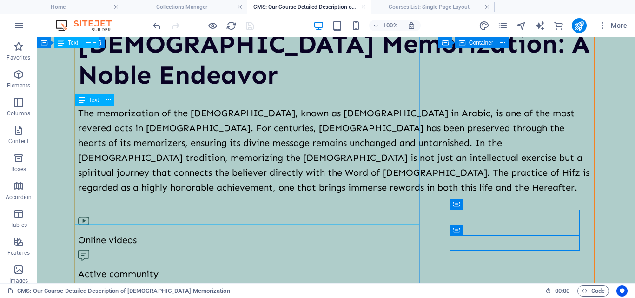
click at [200, 156] on div "The memorization of the Quran, known as Hifz al-Quran in Arabic, is one of the …" at bounding box center [336, 150] width 516 height 89
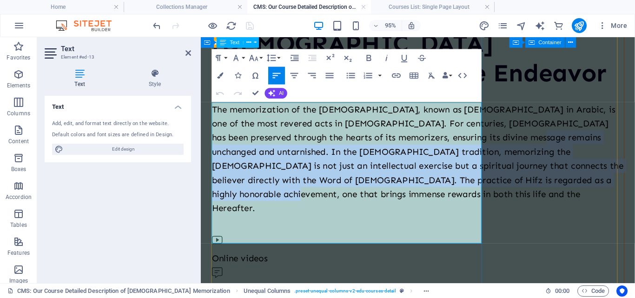
drag, startPoint x: 288, startPoint y: 172, endPoint x: 304, endPoint y: 254, distance: 84.4
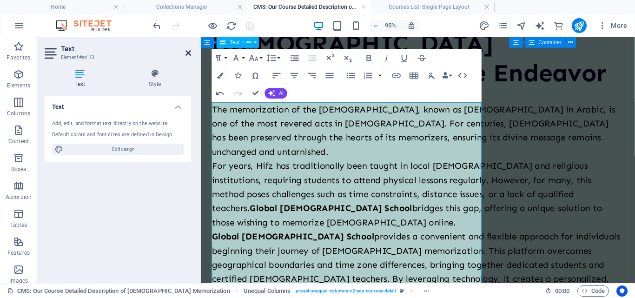
click at [187, 55] on icon at bounding box center [189, 52] width 6 height 7
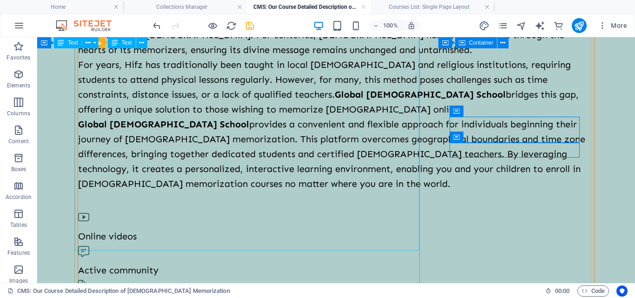
scroll to position [233, 0]
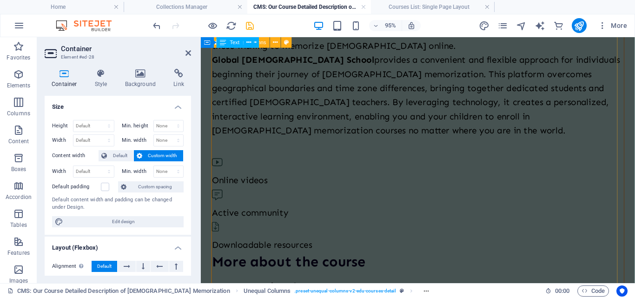
scroll to position [262, 0]
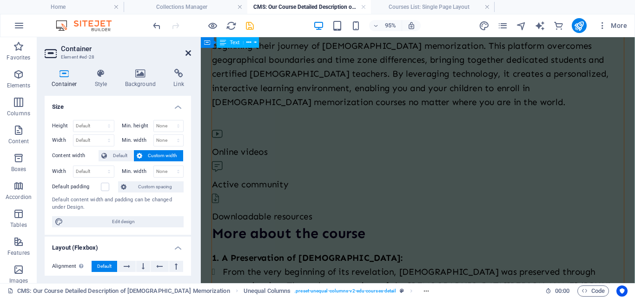
click at [190, 56] on icon at bounding box center [189, 52] width 6 height 7
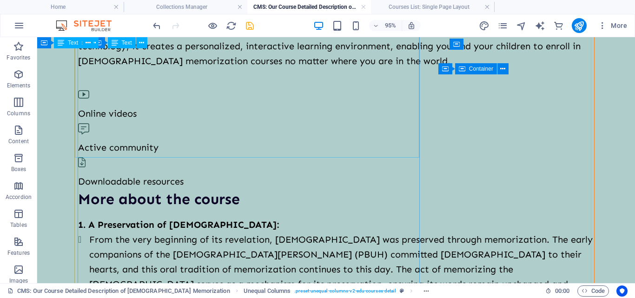
scroll to position [233, 0]
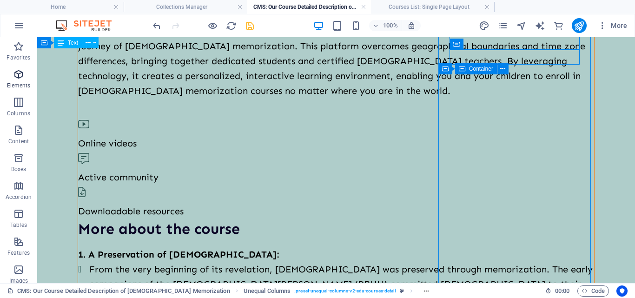
click at [0, 78] on span "Elements" at bounding box center [18, 80] width 37 height 22
click at [8, 80] on span "Elements" at bounding box center [18, 80] width 37 height 22
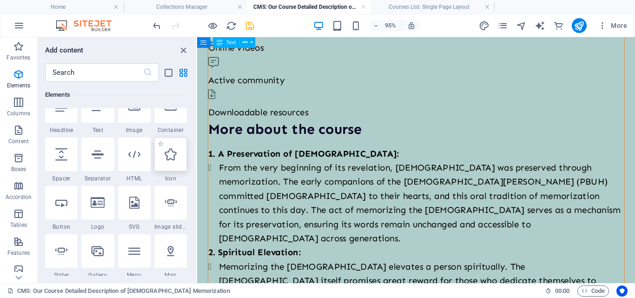
scroll to position [93, 0]
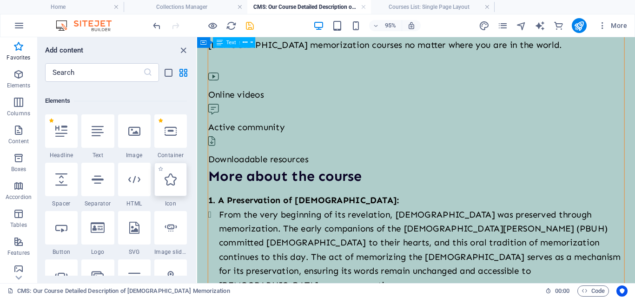
select select "xMidYMid"
select select "px"
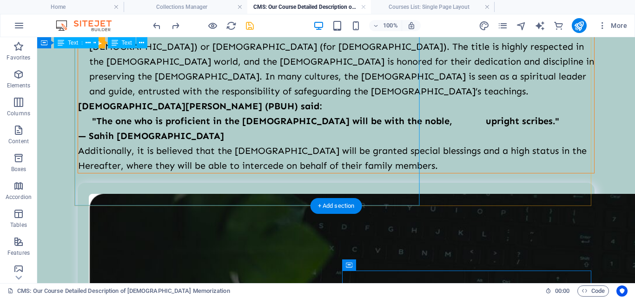
scroll to position [786, 0]
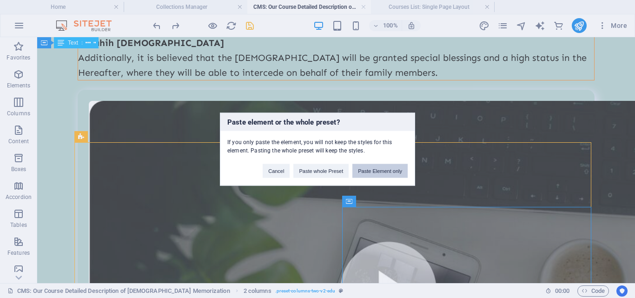
drag, startPoint x: 383, startPoint y: 172, endPoint x: 346, endPoint y: 134, distance: 52.9
click at [383, 172] on button "Paste Element only" at bounding box center [380, 171] width 55 height 14
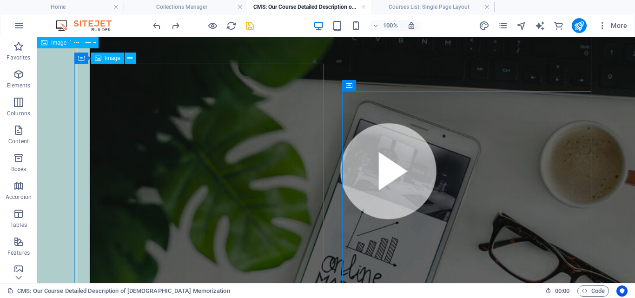
scroll to position [812, 0]
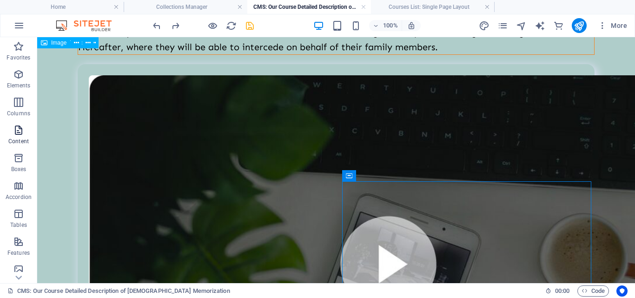
click at [13, 137] on span "Content" at bounding box center [18, 136] width 37 height 22
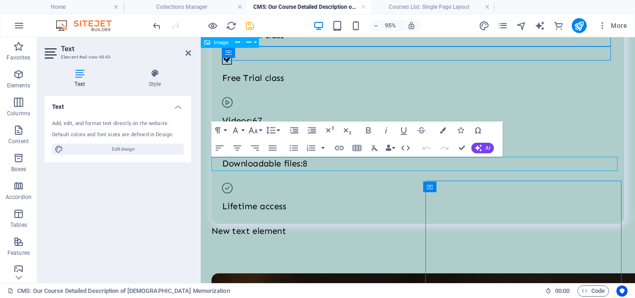
scroll to position [1429, 0]
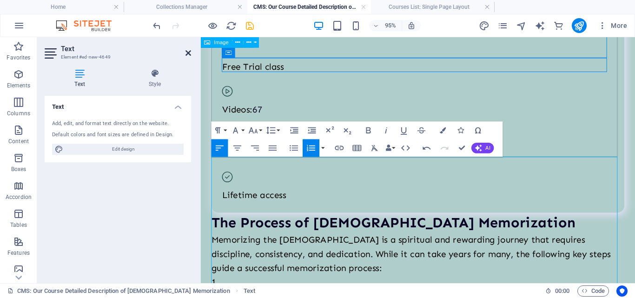
click at [188, 52] on icon at bounding box center [189, 52] width 6 height 7
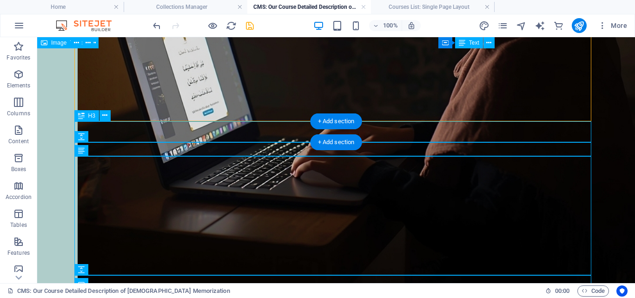
scroll to position [2418, 0]
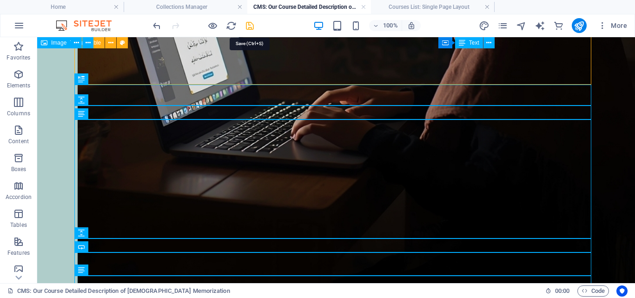
click at [251, 23] on icon "save" at bounding box center [250, 25] width 11 height 11
click at [193, 7] on h4 "Collections Manager" at bounding box center [186, 7] width 124 height 10
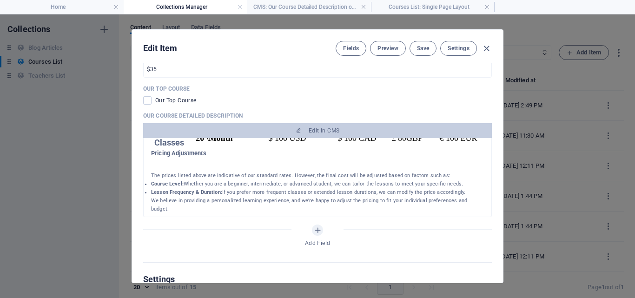
scroll to position [512, 0]
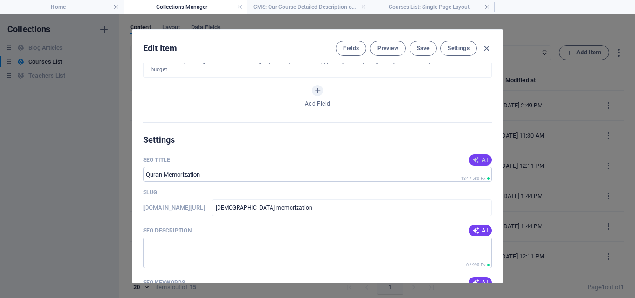
click at [477, 161] on icon "button" at bounding box center [476, 159] width 7 height 7
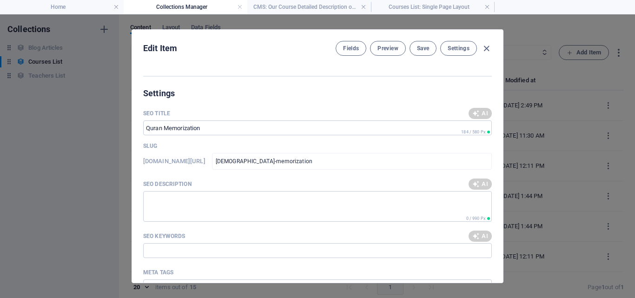
type input "Learn Quran Memorization Online"
click at [479, 182] on span "AI" at bounding box center [481, 183] width 16 height 7
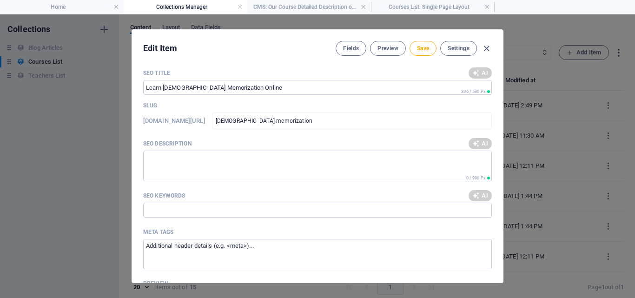
type textarea "Join our online Quran Memorization course for just $35/month! Flexible classes …"
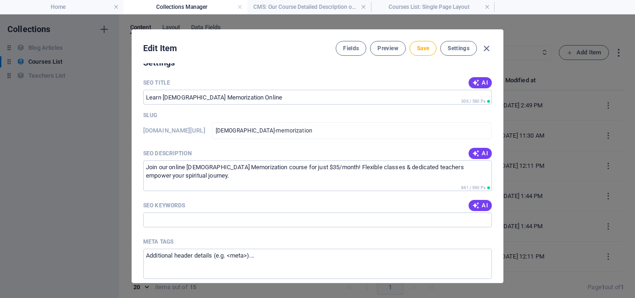
scroll to position [605, 0]
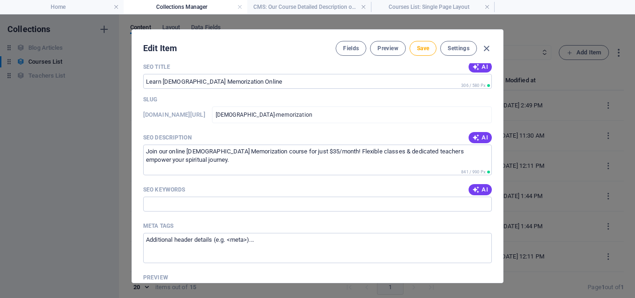
click at [481, 183] on div "SEO Keywords AI" at bounding box center [317, 190] width 349 height 14
click at [474, 187] on icon "button" at bounding box center [476, 189] width 7 height 7
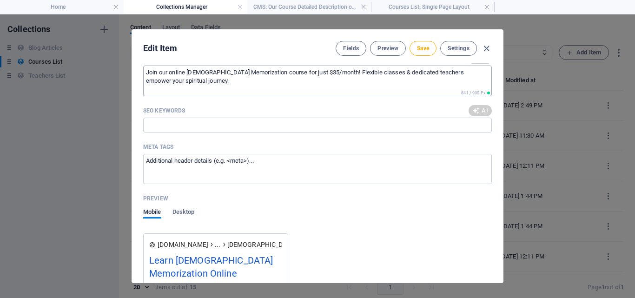
scroll to position [698, 0]
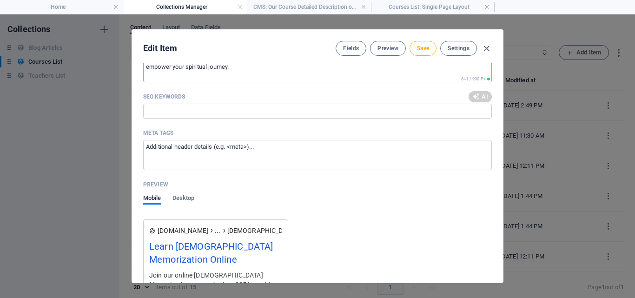
type input "Quran Memorization, Hifz al-Quran, Online Quran Course, Quran Memorization Clas…"
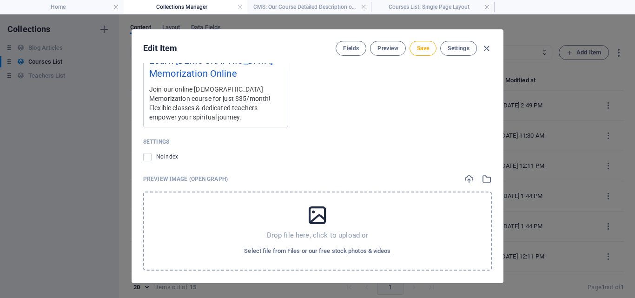
scroll to position [926, 0]
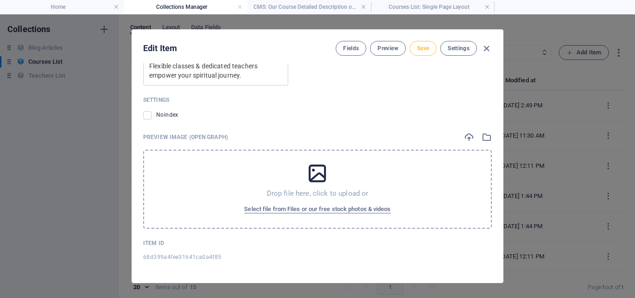
click at [423, 50] on span "Save" at bounding box center [423, 48] width 12 height 7
click at [484, 50] on icon "button" at bounding box center [486, 48] width 11 height 11
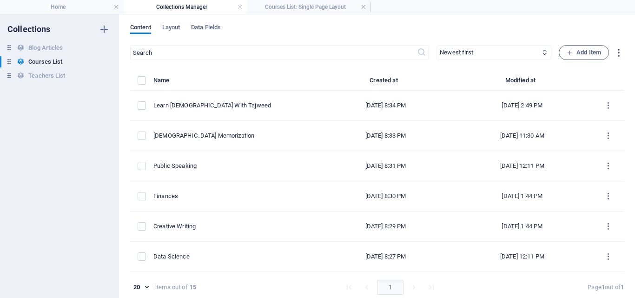
scroll to position [0, 0]
click at [54, 44] on h6 "Blog Articles" at bounding box center [45, 47] width 34 height 11
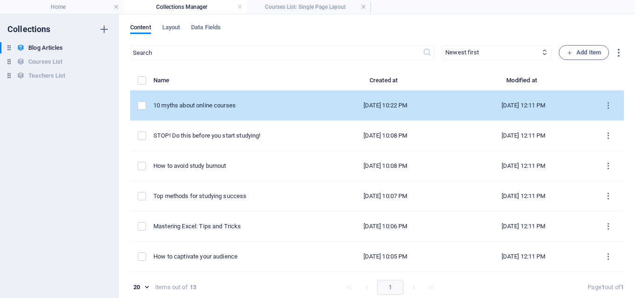
click at [232, 116] on td "10 myths about online courses" at bounding box center [234, 106] width 163 height 30
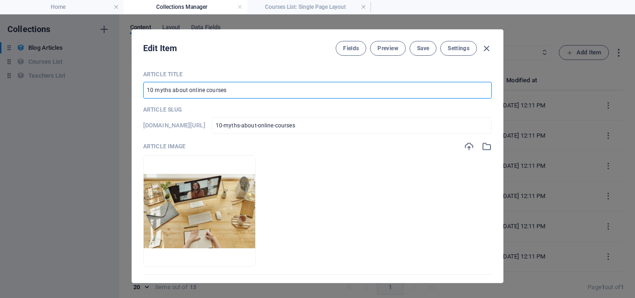
drag, startPoint x: 227, startPoint y: 91, endPoint x: 145, endPoint y: 90, distance: 82.3
click at [145, 90] on input "10 myths about online courses" at bounding box center [317, 90] width 349 height 17
paste input "Unlocking the Treasures of [DEMOGRAPHIC_DATA] Knowledge"
type input "Unlocking the Treasures of [DEMOGRAPHIC_DATA] Knowledge"
type input "unlocking-the-treasures-of-islamic-knowledge"
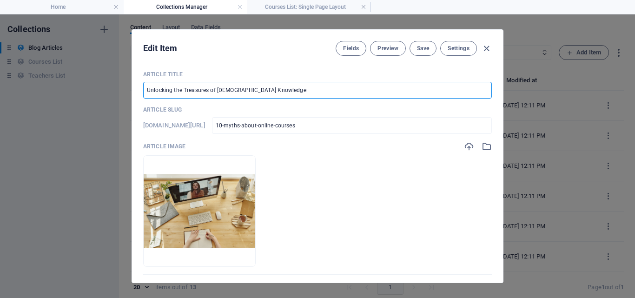
type input "unlocking-the-treasures-of-islamic-knowledge"
click at [484, 48] on icon "button" at bounding box center [486, 48] width 11 height 11
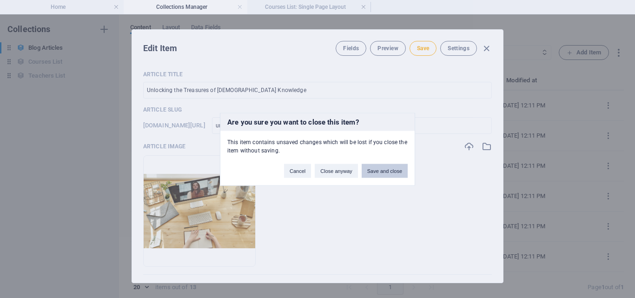
click at [375, 173] on button "Save and close" at bounding box center [385, 171] width 46 height 14
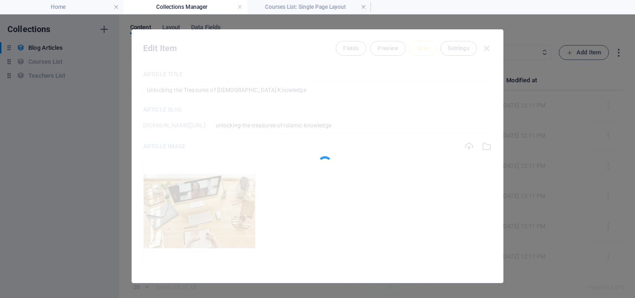
type input "10 myths about online courses"
type input "10-myths-about-online-courses"
type input "[DATE]"
checkbox input "false"
type input "10-myths-about-online-courses"
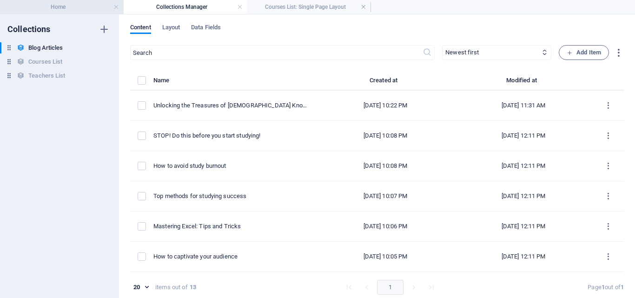
click at [83, 1] on li "Home" at bounding box center [62, 7] width 124 height 14
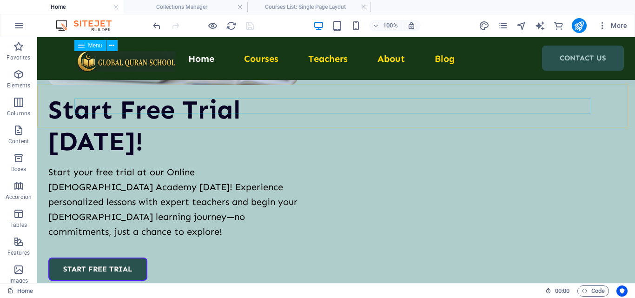
scroll to position [3818, 0]
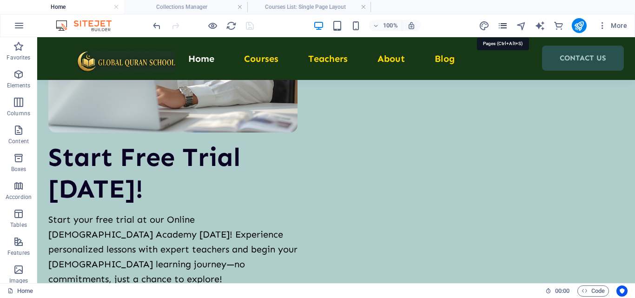
click at [502, 29] on icon "pages" at bounding box center [503, 25] width 11 height 11
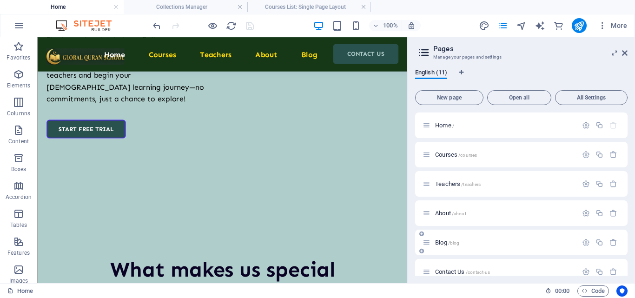
scroll to position [3910, 0]
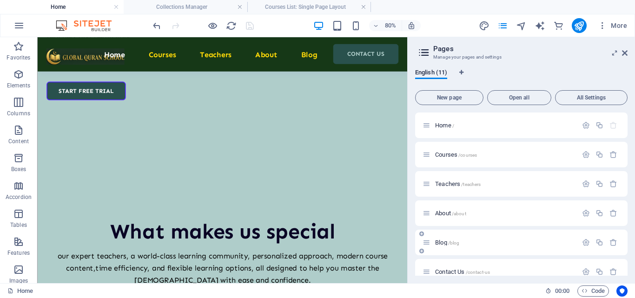
click at [479, 243] on p "Blog /blog" at bounding box center [505, 243] width 140 height 6
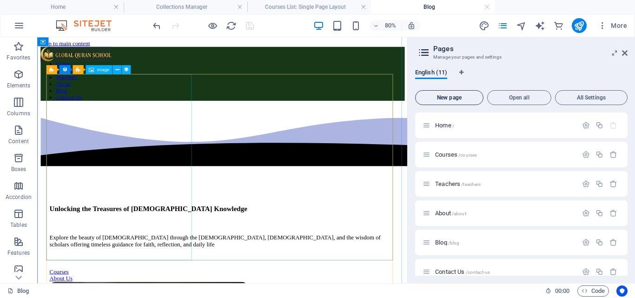
scroll to position [419, 0]
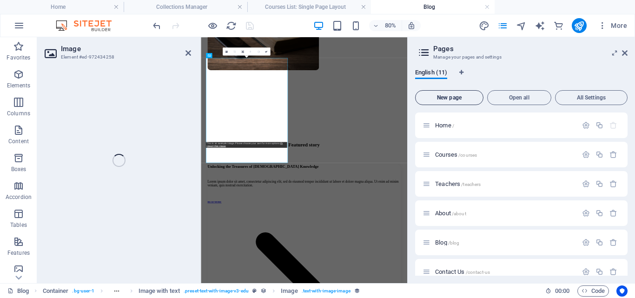
select select "article-image"
select select "px"
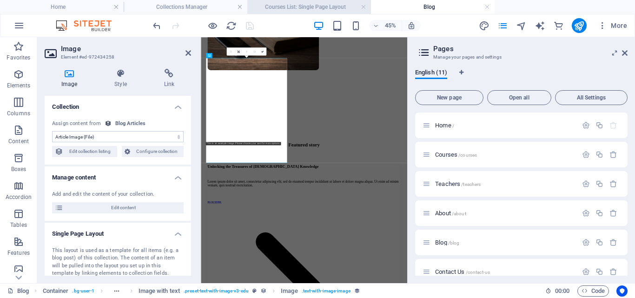
click at [293, 7] on h4 "Courses List: Single Page Layout" at bounding box center [309, 7] width 124 height 10
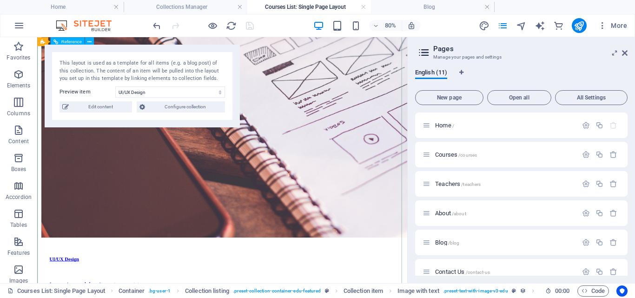
scroll to position [1196, 0]
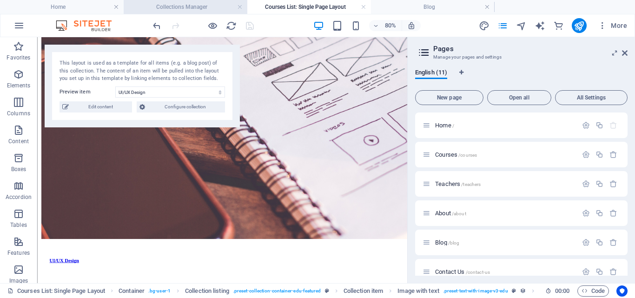
click at [193, 4] on h4 "Collections Manager" at bounding box center [186, 7] width 124 height 10
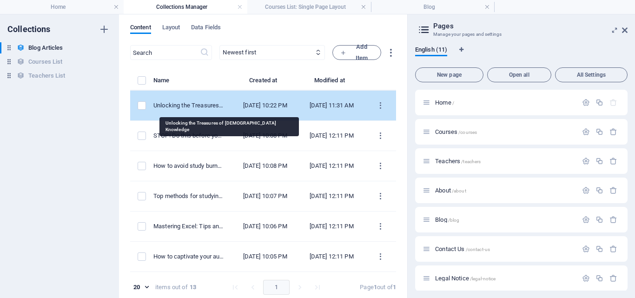
click at [206, 107] on div "Unlocking the Treasures of [DEMOGRAPHIC_DATA] Knowledge" at bounding box center [188, 105] width 71 height 8
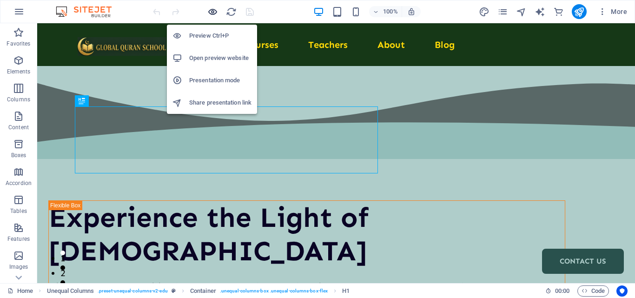
click at [210, 10] on icon "button" at bounding box center [212, 12] width 11 height 11
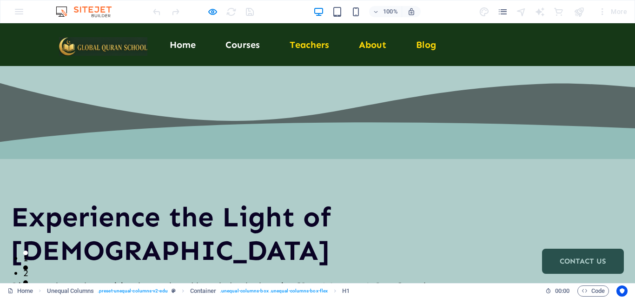
click at [238, 43] on link "Courses" at bounding box center [243, 44] width 34 height 9
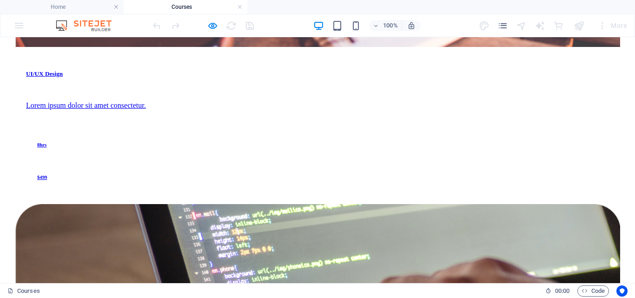
scroll to position [1023, 0]
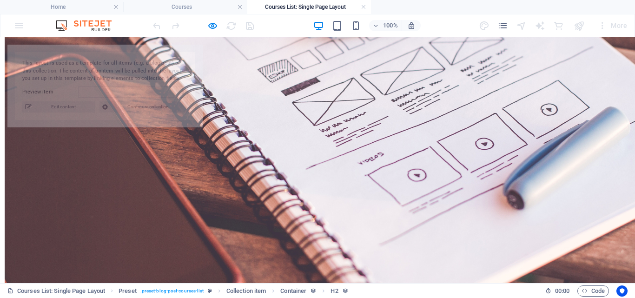
scroll to position [233, 0]
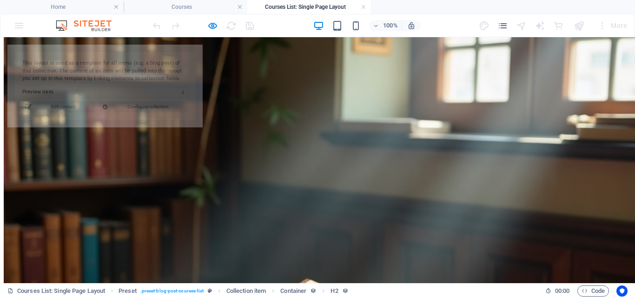
select select "68d399a4fee31641ca0a4f88"
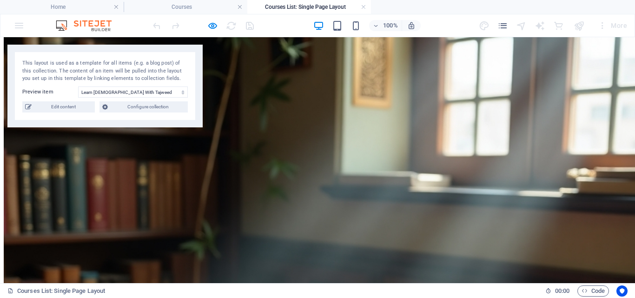
scroll to position [140, 0]
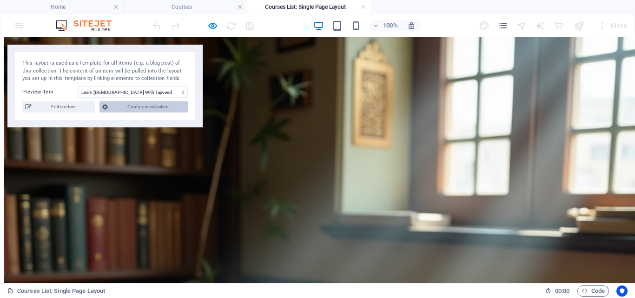
click at [159, 104] on span "Configure collection" at bounding box center [148, 106] width 74 height 11
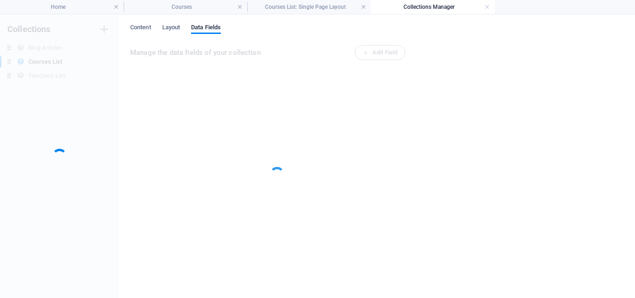
scroll to position [0, 0]
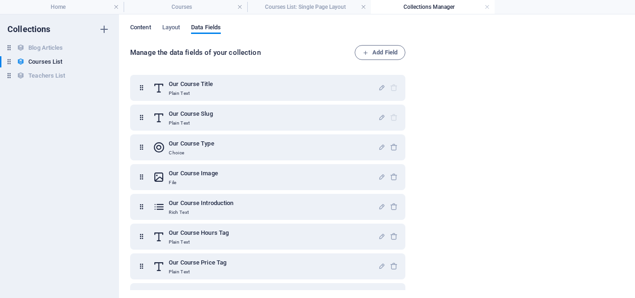
drag, startPoint x: 147, startPoint y: 27, endPoint x: 156, endPoint y: 40, distance: 15.1
click at [147, 27] on span "Content" at bounding box center [140, 28] width 21 height 13
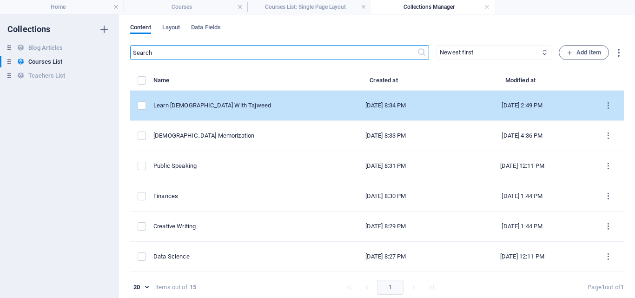
click at [244, 105] on div "Learn [DEMOGRAPHIC_DATA] With Tajweed" at bounding box center [232, 105] width 159 height 8
select select "Quran With Tajweed"
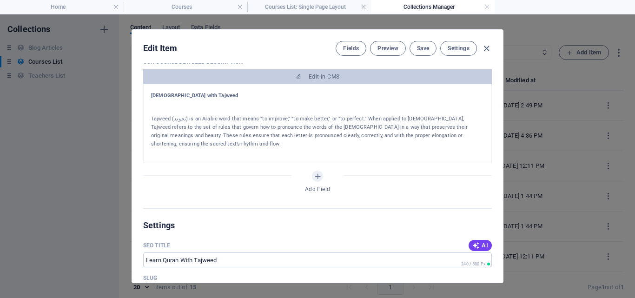
scroll to position [372, 0]
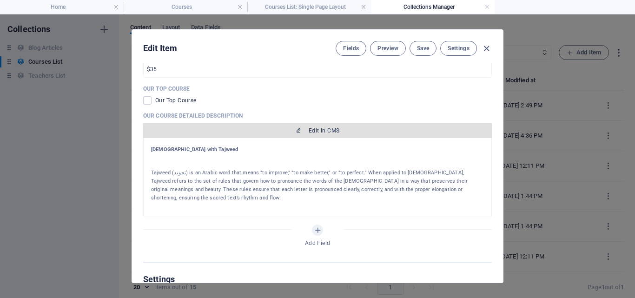
click at [315, 133] on span "Edit in CMS" at bounding box center [324, 130] width 31 height 7
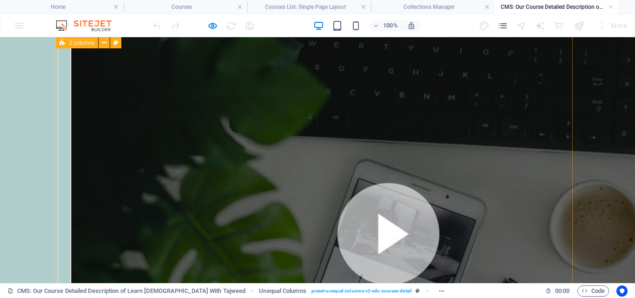
scroll to position [605, 0]
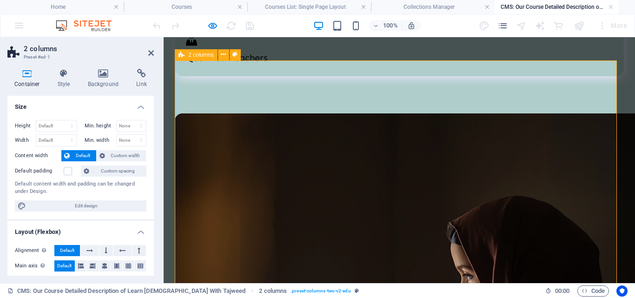
scroll to position [1191, 0]
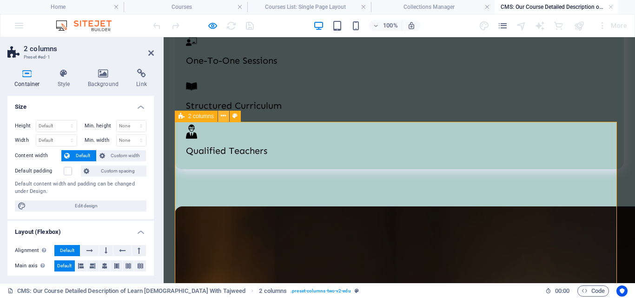
click at [224, 120] on icon at bounding box center [223, 116] width 5 height 10
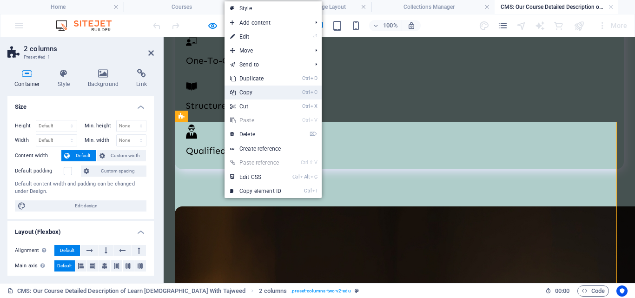
drag, startPoint x: 261, startPoint y: 94, endPoint x: 92, endPoint y: 48, distance: 175.4
click at [261, 94] on link "Ctrl C Copy" at bounding box center [256, 93] width 62 height 14
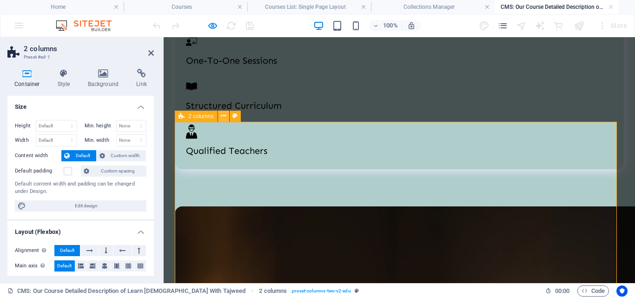
click at [220, 117] on button at bounding box center [223, 116] width 11 height 11
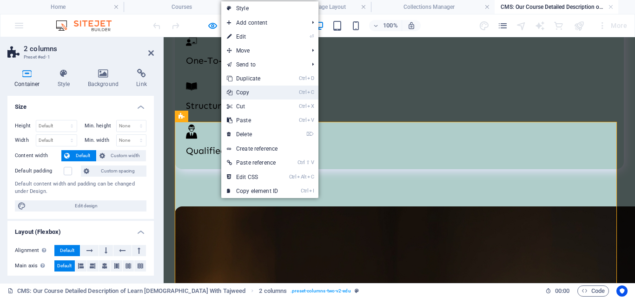
click at [293, 90] on li "Ctrl C Copy" at bounding box center [269, 93] width 97 height 14
click at [288, 94] on li "Ctrl C Copy" at bounding box center [269, 93] width 97 height 14
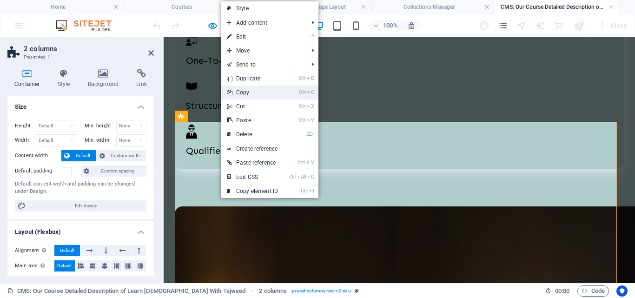
click at [308, 93] on icon "C" at bounding box center [310, 92] width 7 height 6
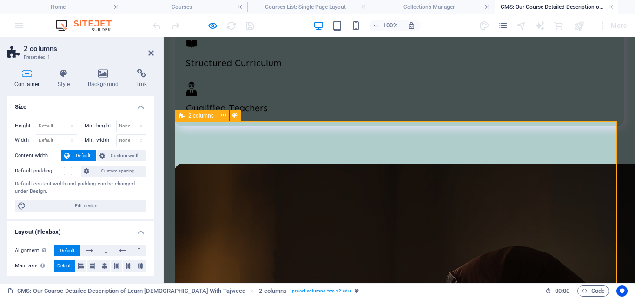
scroll to position [1284, 0]
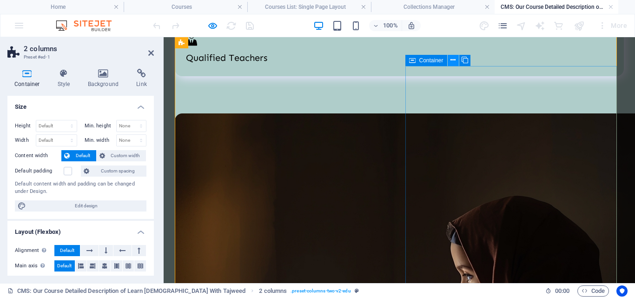
click at [452, 63] on icon at bounding box center [453, 60] width 5 height 10
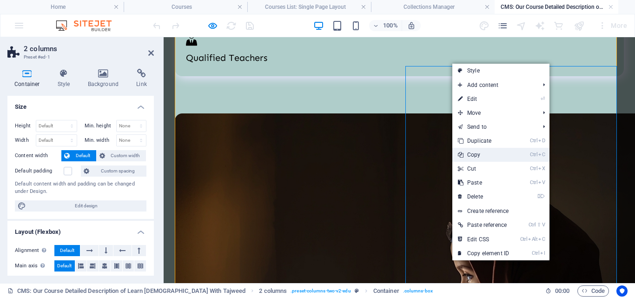
click at [479, 155] on link "Ctrl C Copy" at bounding box center [484, 155] width 62 height 14
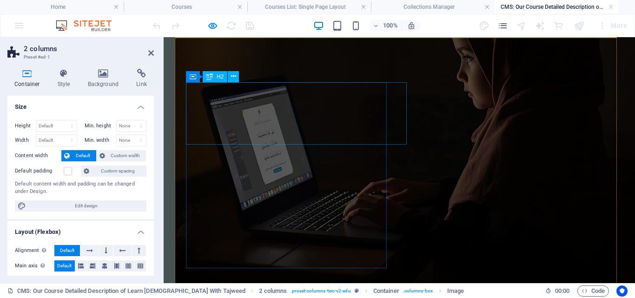
scroll to position [1470, 0]
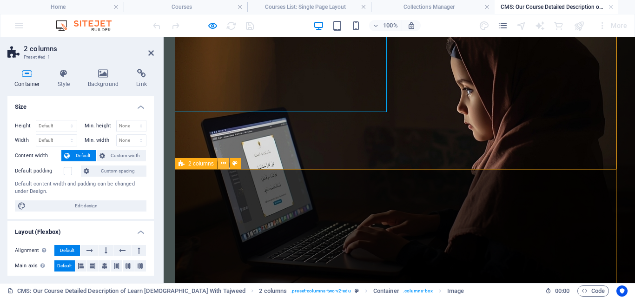
click at [228, 165] on button at bounding box center [223, 163] width 11 height 11
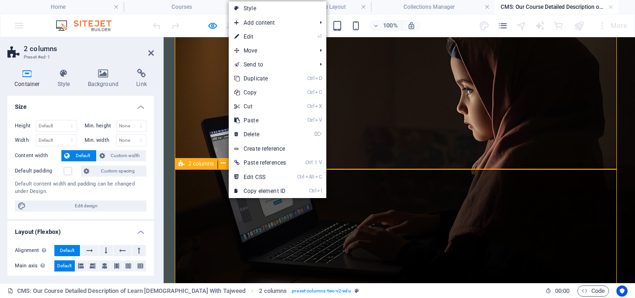
scroll to position [851, 0]
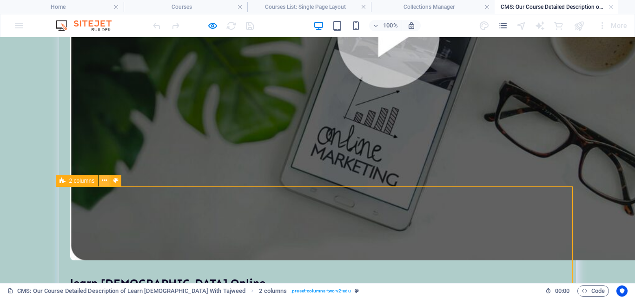
click at [106, 183] on icon at bounding box center [104, 181] width 5 height 10
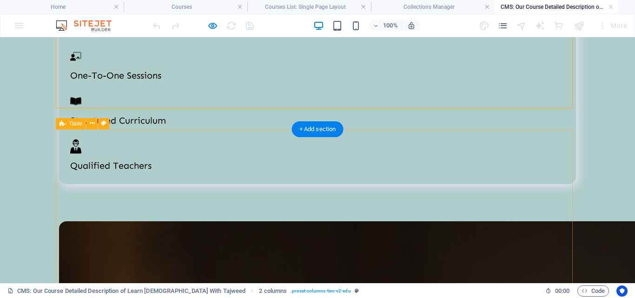
scroll to position [1316, 0]
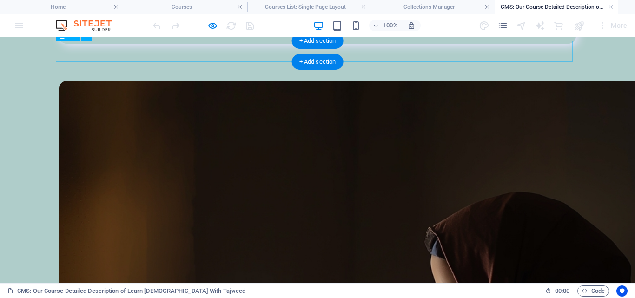
scroll to position [1363, 0]
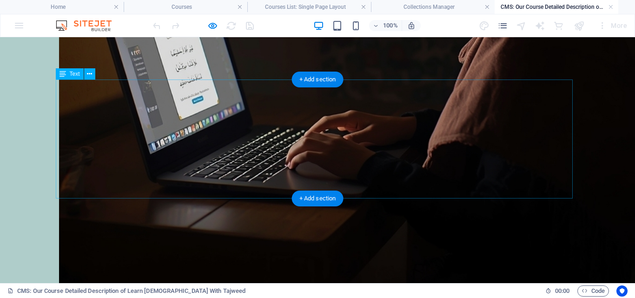
scroll to position [1642, 0]
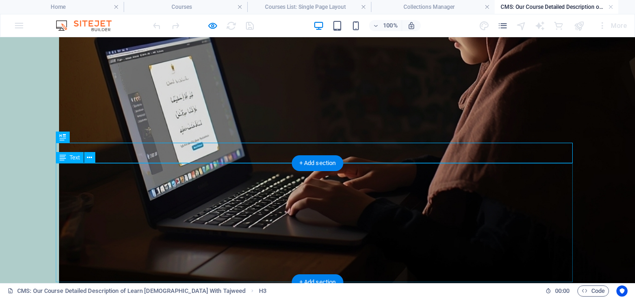
scroll to position [1735, 0]
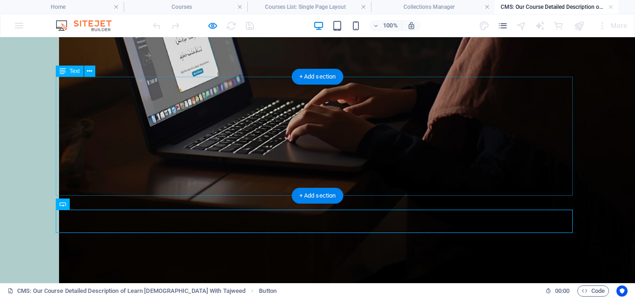
scroll to position [1766, 0]
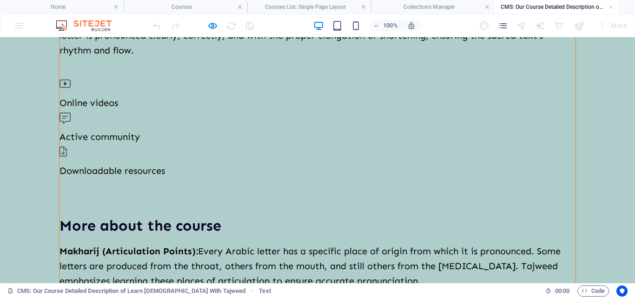
scroll to position [185, 0]
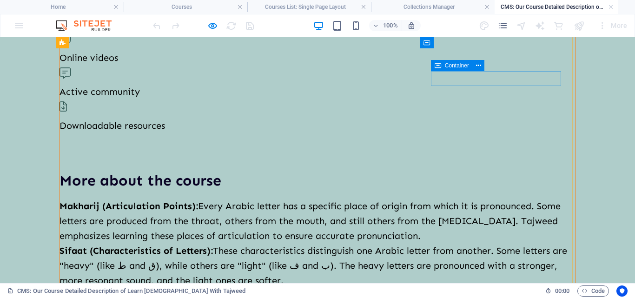
click at [479, 67] on icon at bounding box center [478, 66] width 5 height 10
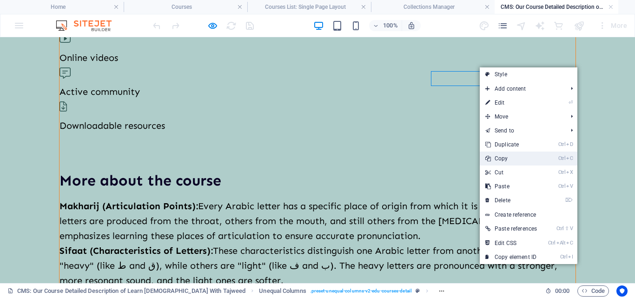
click at [502, 155] on link "Ctrl C Copy" at bounding box center [511, 159] width 63 height 14
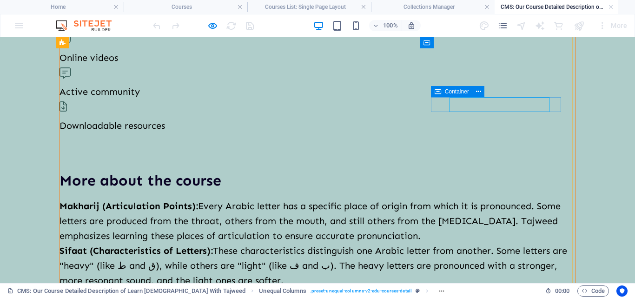
click at [440, 98] on div "Container" at bounding box center [461, 92] width 60 height 12
click at [479, 93] on icon at bounding box center [478, 92] width 5 height 10
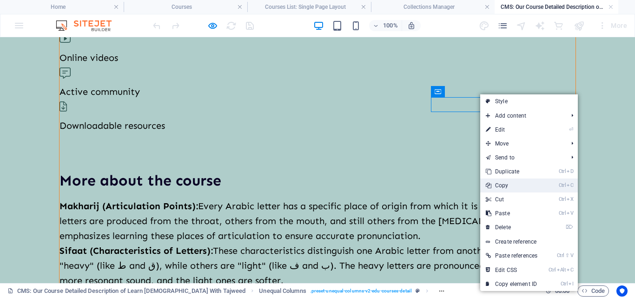
click at [510, 186] on link "Ctrl C Copy" at bounding box center [511, 186] width 63 height 14
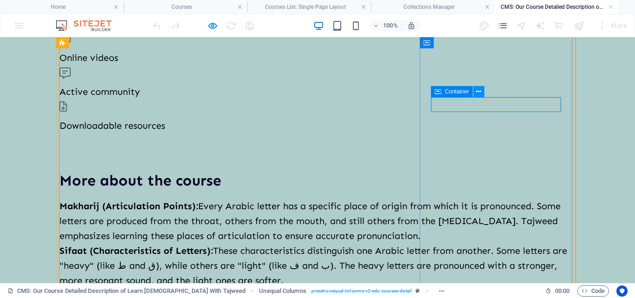
click at [475, 93] on button at bounding box center [478, 91] width 11 height 11
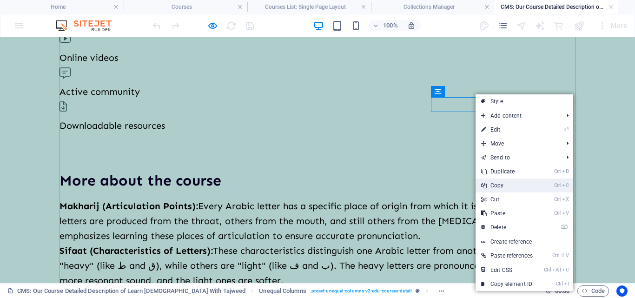
click at [497, 183] on link "Ctrl C Copy" at bounding box center [507, 186] width 63 height 14
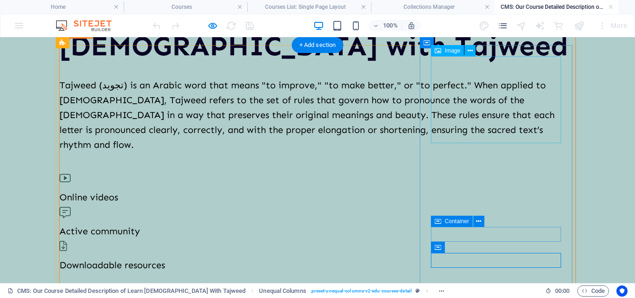
scroll to position [0, 0]
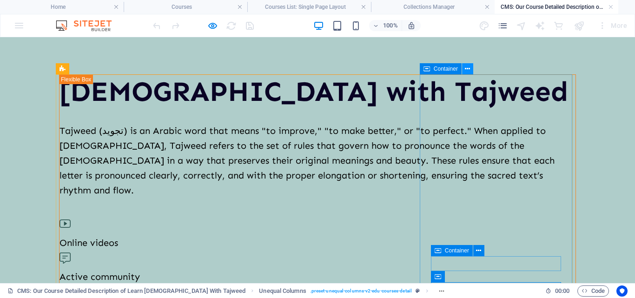
click at [467, 69] on icon at bounding box center [467, 69] width 5 height 10
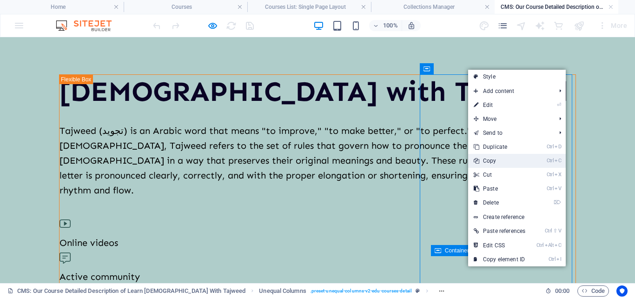
drag, startPoint x: 498, startPoint y: 159, endPoint x: 432, endPoint y: 61, distance: 117.9
click at [498, 159] on link "Ctrl C Copy" at bounding box center [499, 161] width 63 height 14
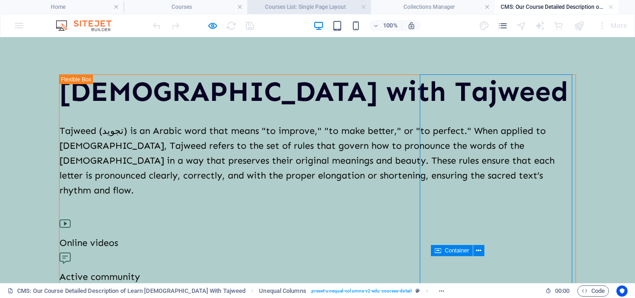
click at [299, 9] on h4 "Courses List: Single Page Layout" at bounding box center [309, 7] width 124 height 10
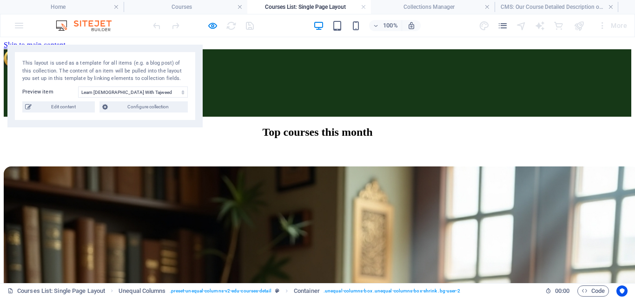
scroll to position [140, 0]
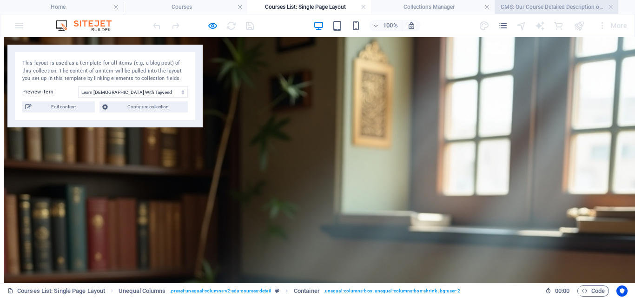
click at [537, 7] on h4 "CMS: Our Course Detailed Description of Learn Quran With Tajweed" at bounding box center [557, 7] width 124 height 10
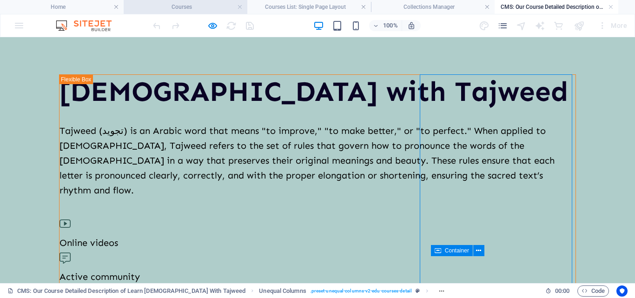
click at [194, 12] on h4 "Courses" at bounding box center [186, 7] width 124 height 10
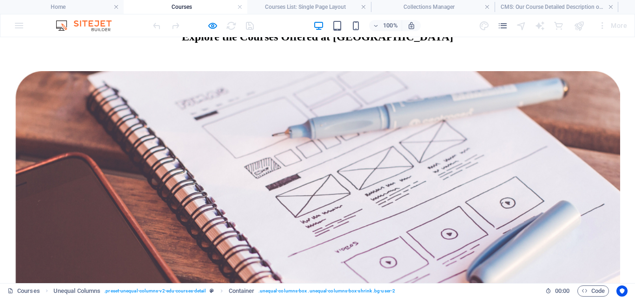
scroll to position [605, 0]
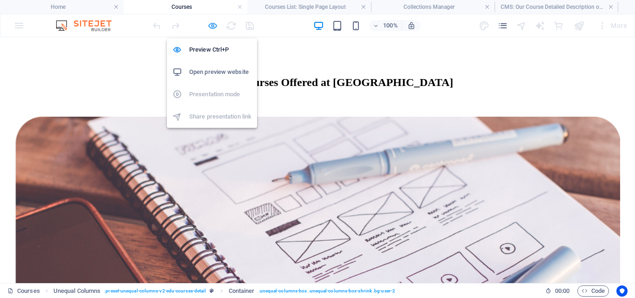
click at [216, 26] on icon "button" at bounding box center [212, 25] width 11 height 11
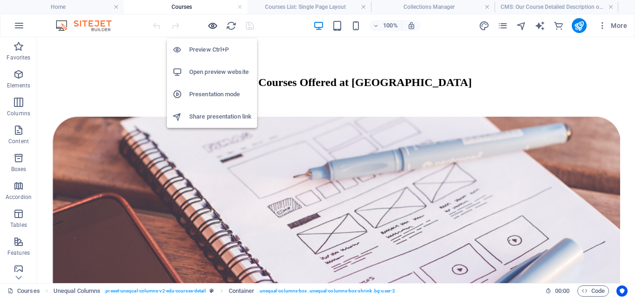
click at [215, 30] on icon "button" at bounding box center [212, 25] width 11 height 11
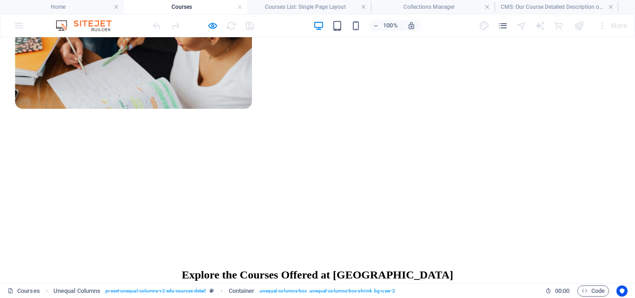
scroll to position [326, 0]
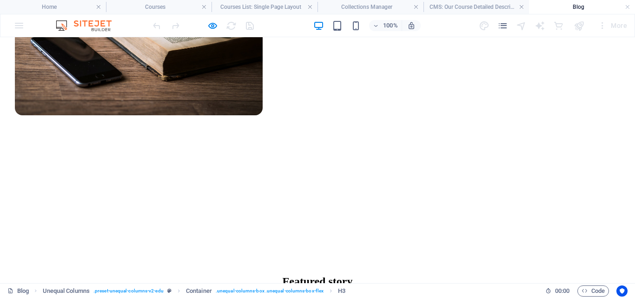
scroll to position [465, 0]
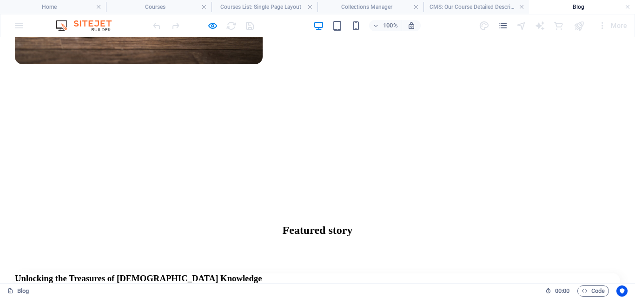
click at [338, 273] on div "Unlocking the Treasures of [DEMOGRAPHIC_DATA] Knowledge" at bounding box center [318, 278] width 606 height 10
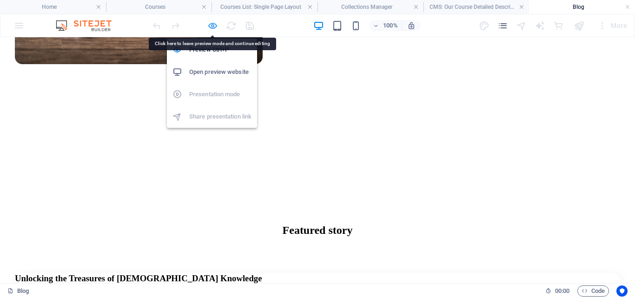
click at [213, 23] on icon "button" at bounding box center [212, 25] width 11 height 11
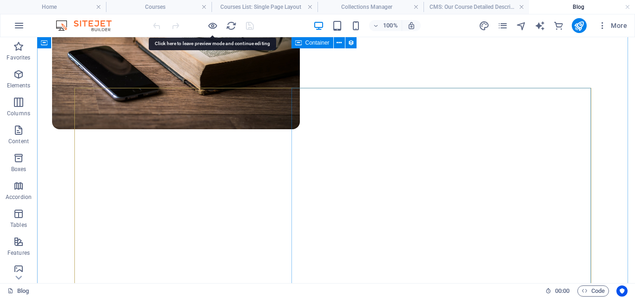
scroll to position [326, 0]
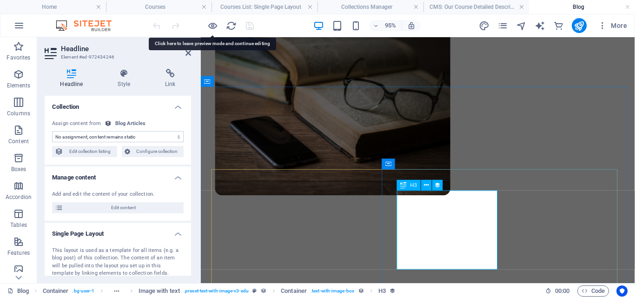
select select "name"
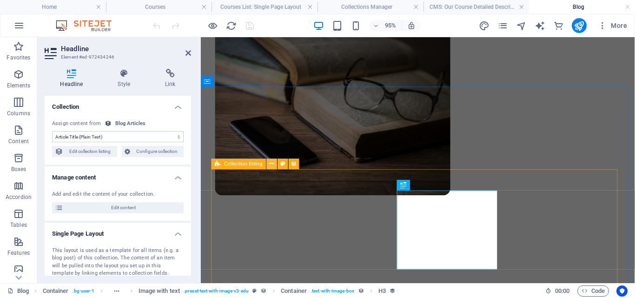
click at [271, 162] on icon at bounding box center [271, 164] width 5 height 9
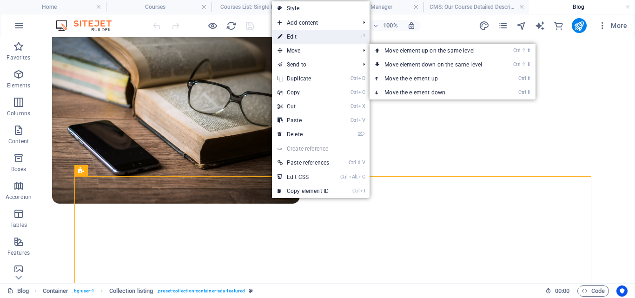
drag, startPoint x: 317, startPoint y: 39, endPoint x: 38, endPoint y: 50, distance: 279.3
click at [317, 39] on link "⏎ Edit" at bounding box center [303, 37] width 63 height 14
select select "createdAt_DESC"
select select "columns.featured-article"
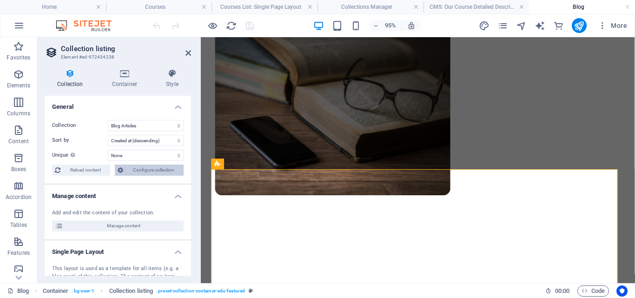
click at [148, 170] on span "Configure collection" at bounding box center [153, 170] width 55 height 11
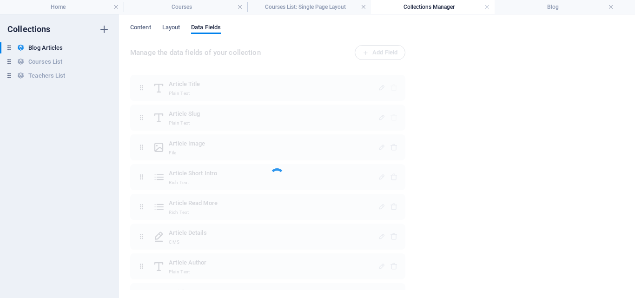
scroll to position [0, 0]
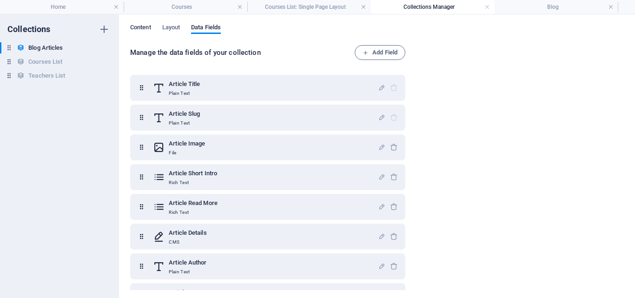
click at [137, 25] on span "Content" at bounding box center [140, 28] width 21 height 13
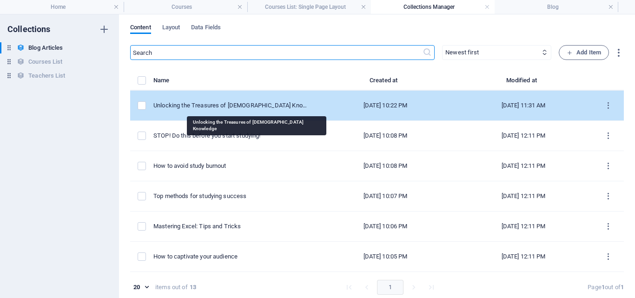
click at [220, 108] on div "Unlocking the Treasures of [DEMOGRAPHIC_DATA] Knowledge" at bounding box center [231, 105] width 156 height 8
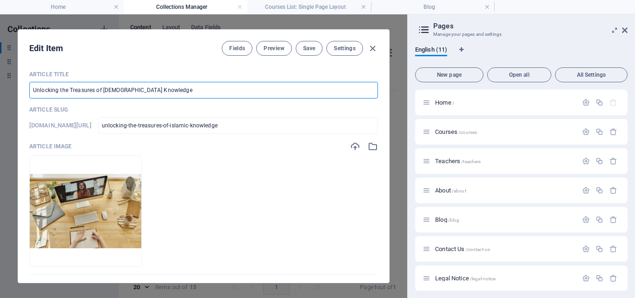
drag, startPoint x: 152, startPoint y: 93, endPoint x: 6, endPoint y: 87, distance: 146.2
click at [13, 88] on div "Edit Item Fields Preview Save Settings Article Title Unlocking the Treasures of…" at bounding box center [203, 156] width 407 height 284
click at [372, 49] on icon "button" at bounding box center [372, 48] width 11 height 11
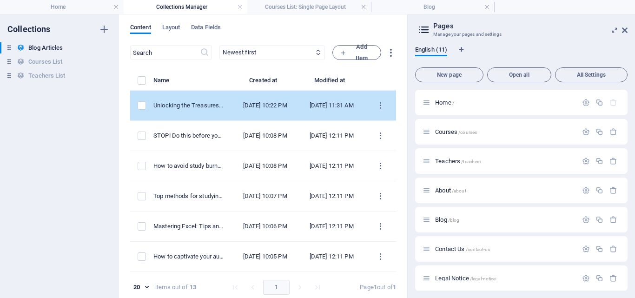
click at [205, 100] on td "Unlocking the Treasures of [DEMOGRAPHIC_DATA] Knowledge" at bounding box center [192, 106] width 79 height 30
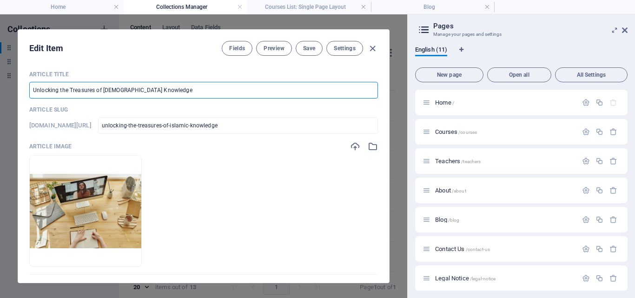
drag, startPoint x: 153, startPoint y: 92, endPoint x: 3, endPoint y: 79, distance: 150.7
click at [3, 79] on div "Edit Item Fields Preview Save Settings Article Title Unlocking the Treasures of…" at bounding box center [203, 156] width 407 height 284
paste input "the-gradual-revelation-of-the-noble-[DEMOGRAPHIC_DATA]"
type input "the-gradual-revelation-of-the-noble-[DEMOGRAPHIC_DATA]"
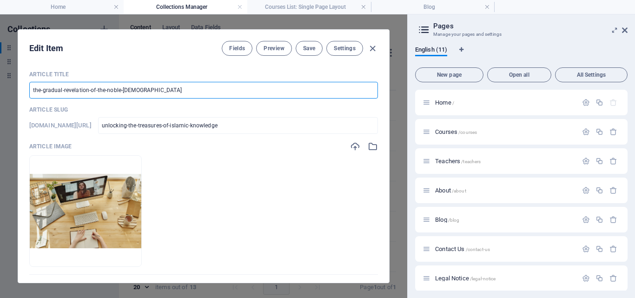
type input "the-gradual-revelation-of-the-noble-[DEMOGRAPHIC_DATA]"
drag, startPoint x: 136, startPoint y: 91, endPoint x: 24, endPoint y: 92, distance: 112.6
click at [24, 92] on div "Article Title the-gradual-revelation-of-the-noble-[DEMOGRAPHIC_DATA] ​ Article …" at bounding box center [203, 173] width 371 height 220
paste input "The Gradual Revelation of the Noble Q"
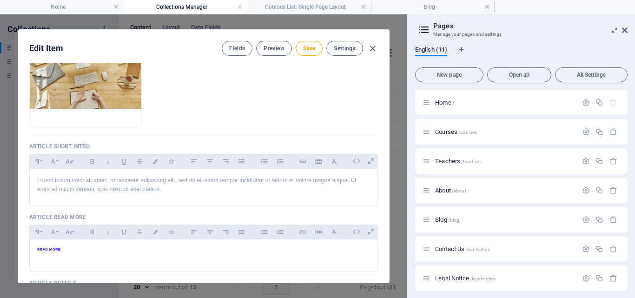
scroll to position [186, 0]
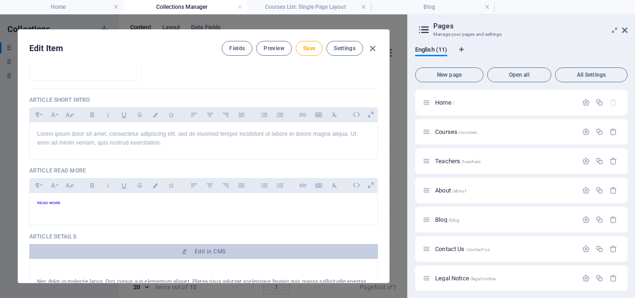
type input "The Gradual Revelation of the Noble [DEMOGRAPHIC_DATA]"
click at [161, 146] on p "Lorem ipsum dolor sit amet, consectetur adipiscing elit, sed do eiusmod tempor …" at bounding box center [203, 139] width 333 height 18
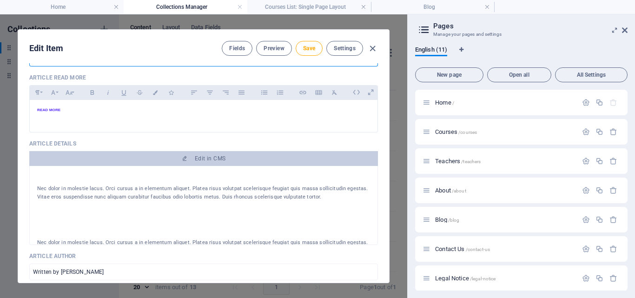
scroll to position [326, 0]
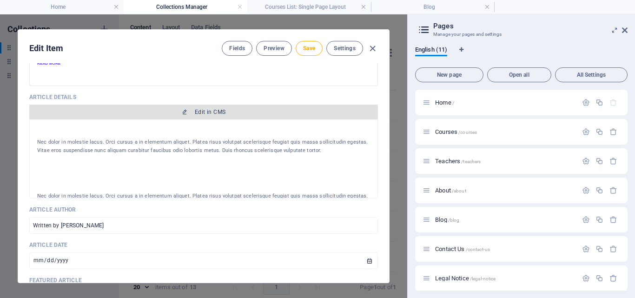
click at [241, 115] on span "Edit in CMS" at bounding box center [203, 111] width 341 height 7
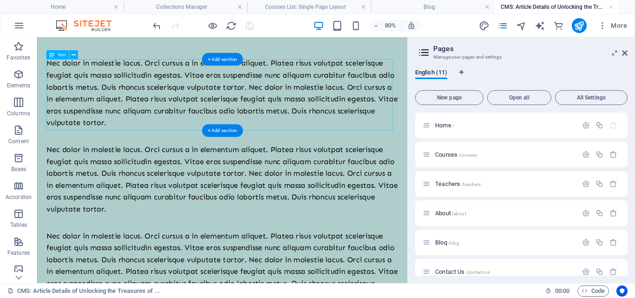
scroll to position [0, 0]
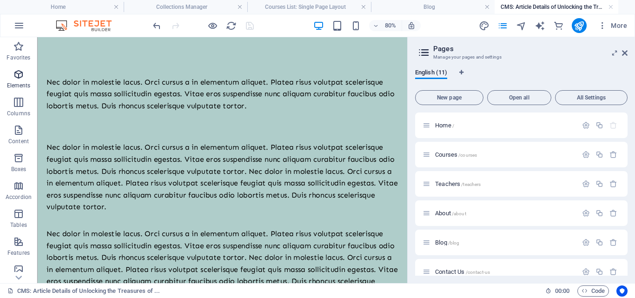
click at [13, 76] on icon "button" at bounding box center [18, 74] width 11 height 11
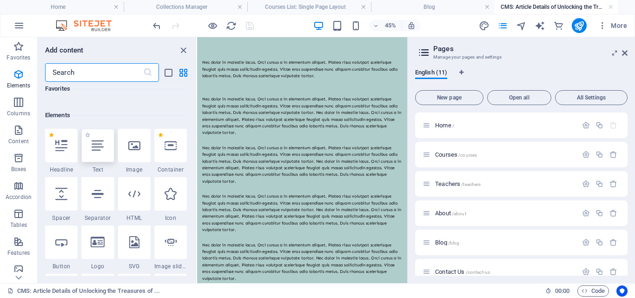
scroll to position [99, 0]
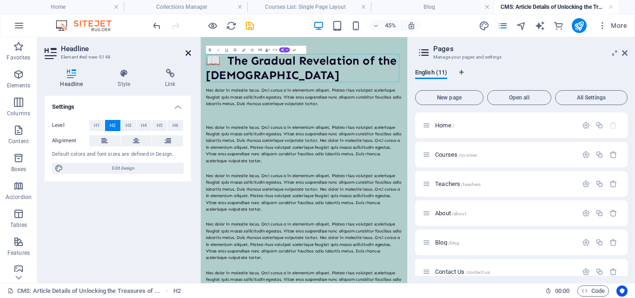
drag, startPoint x: 187, startPoint y: 51, endPoint x: 187, endPoint y: 17, distance: 33.5
click at [187, 51] on icon at bounding box center [189, 52] width 6 height 7
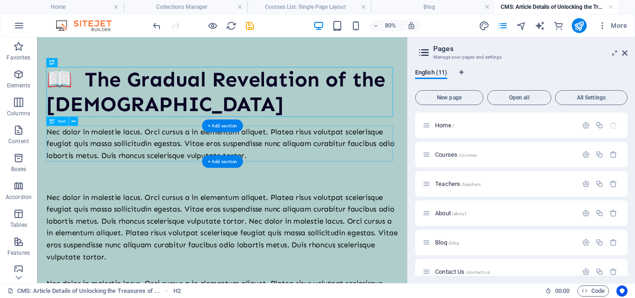
click at [120, 157] on div "Nec dolor in molestie lacus. Orci cursus a in elementum aliquet. Platea risus v…" at bounding box center [268, 170] width 440 height 45
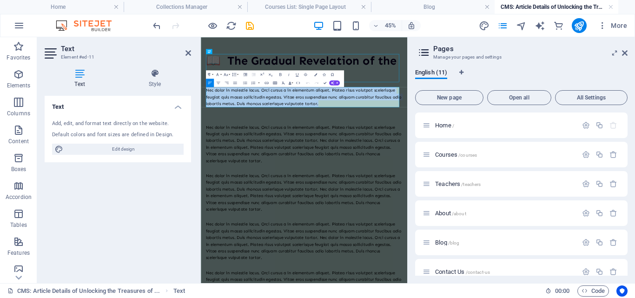
drag, startPoint x: 490, startPoint y: 182, endPoint x: 397, endPoint y: 121, distance: 111.3
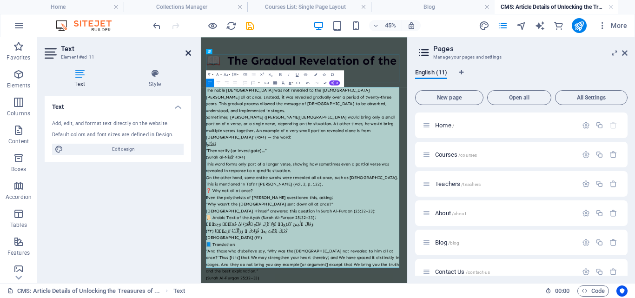
click at [189, 53] on icon at bounding box center [189, 52] width 6 height 7
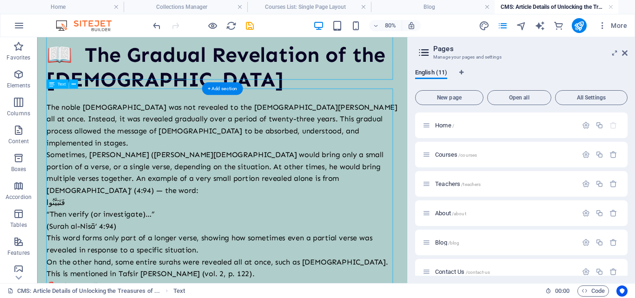
scroll to position [47, 0]
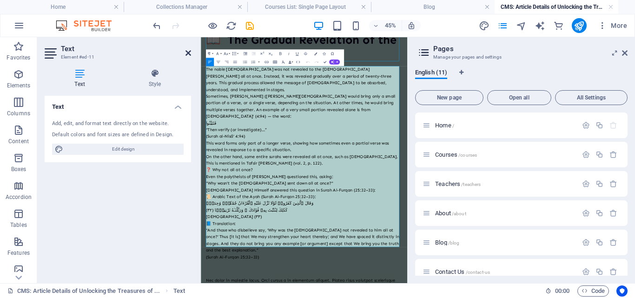
click at [189, 53] on icon at bounding box center [189, 52] width 6 height 7
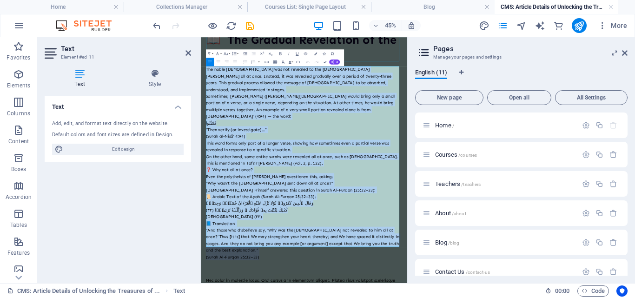
drag, startPoint x: 213, startPoint y: 107, endPoint x: 402, endPoint y: 496, distance: 432.0
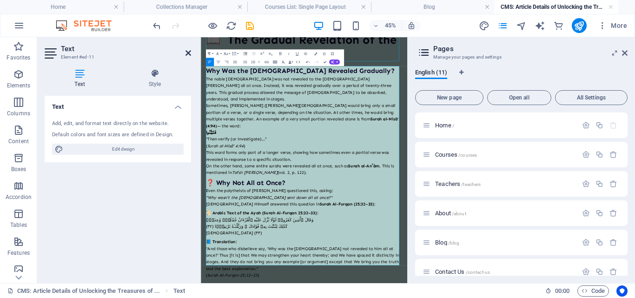
click at [188, 53] on icon at bounding box center [189, 52] width 6 height 7
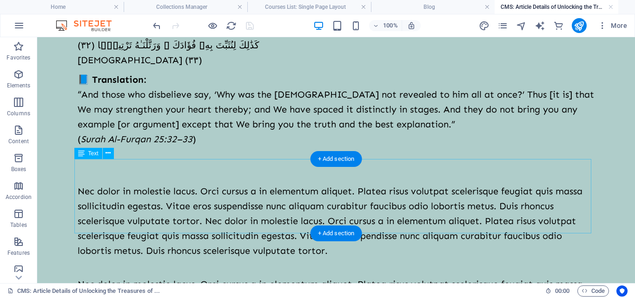
scroll to position [465, 0]
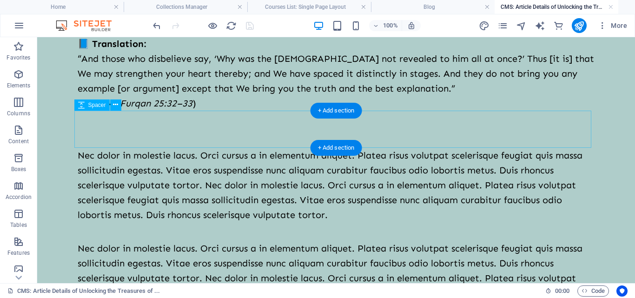
click at [186, 128] on div at bounding box center [336, 129] width 517 height 37
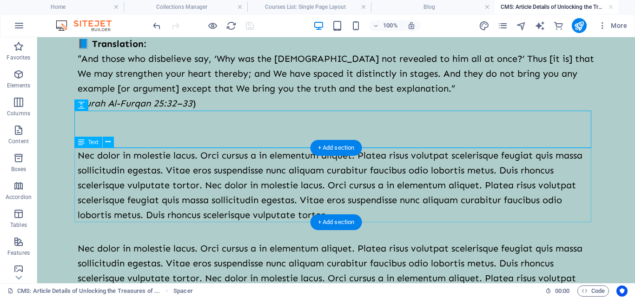
click at [174, 170] on div "Nec dolor in molestie lacus. Orci cursus a in elementum aliquet. Platea risus v…" at bounding box center [336, 185] width 517 height 74
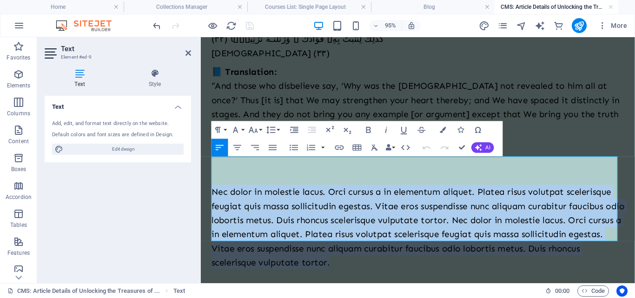
drag, startPoint x: 215, startPoint y: 171, endPoint x: 381, endPoint y: 251, distance: 184.7
click at [381, 251] on p "Nec dolor in molestie lacus. Orci cursus a in elementum aliquet. Platea risus v…" at bounding box center [429, 237] width 435 height 89
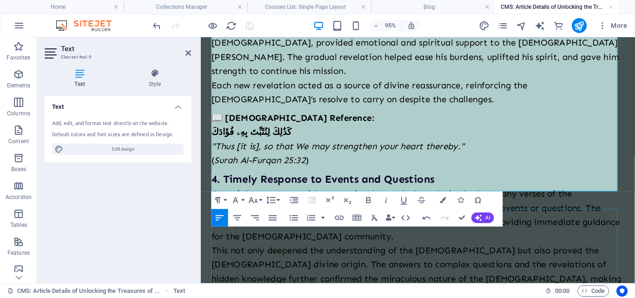
scroll to position [1209, 0]
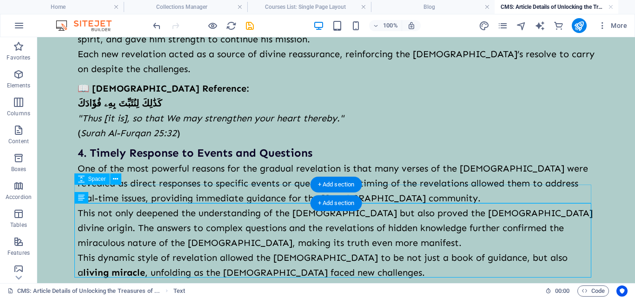
click at [153, 280] on div at bounding box center [336, 289] width 517 height 19
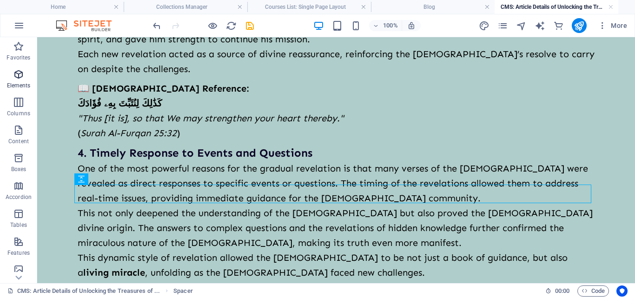
click at [14, 80] on span "Elements" at bounding box center [18, 80] width 37 height 22
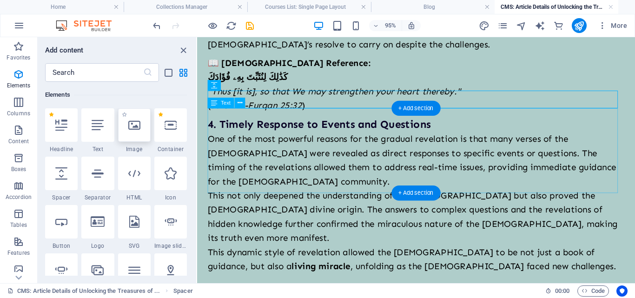
scroll to position [1259, 0]
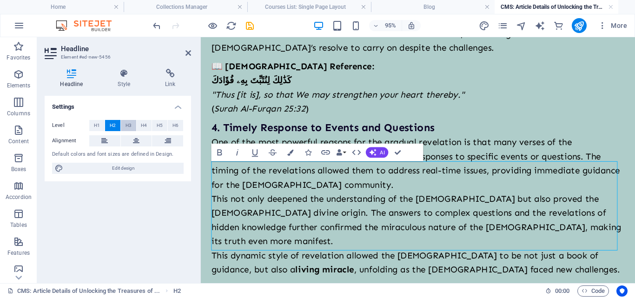
click at [123, 123] on button "H3" at bounding box center [128, 125] width 15 height 11
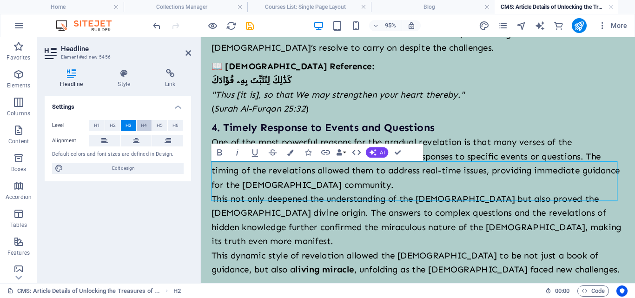
click at [143, 125] on span "H4" at bounding box center [144, 125] width 6 height 11
click at [193, 49] on aside "Headline Element #ed-new-5456 Headline Style Link Settings Level H1 H2 H3 H4 H5…" at bounding box center [119, 160] width 164 height 246
click at [192, 49] on aside "Headline Element #ed-new-5456 Headline Style Link Settings Level H1 H2 H3 H4 H5…" at bounding box center [119, 160] width 164 height 246
click at [188, 51] on icon at bounding box center [189, 52] width 6 height 7
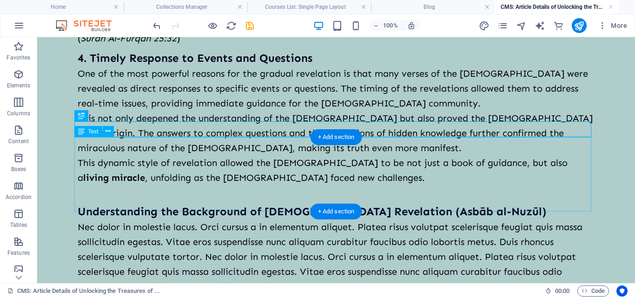
scroll to position [1170, 0]
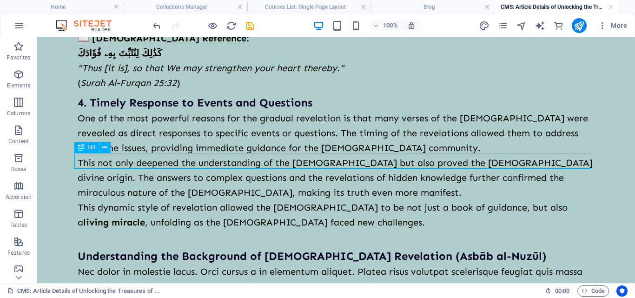
click at [235, 248] on div "Understanding the Background of [DEMOGRAPHIC_DATA] Revelation (Asbāb al-Nuzūl)" at bounding box center [336, 256] width 517 height 16
click at [234, 248] on div "Understanding the Background of [DEMOGRAPHIC_DATA] Revelation (Asbāb al-Nuzūl)" at bounding box center [336, 256] width 517 height 16
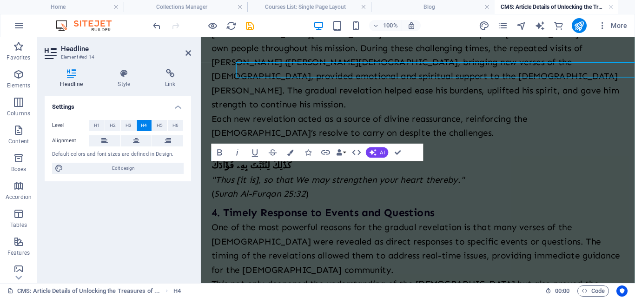
scroll to position [1259, 0]
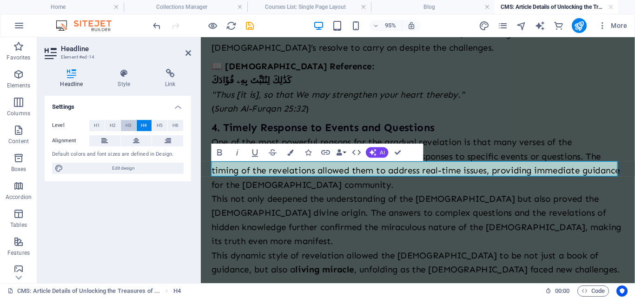
click at [127, 125] on span "H3" at bounding box center [129, 125] width 6 height 11
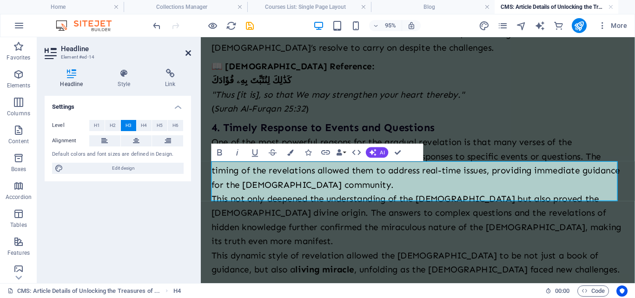
click at [189, 54] on icon at bounding box center [189, 52] width 6 height 7
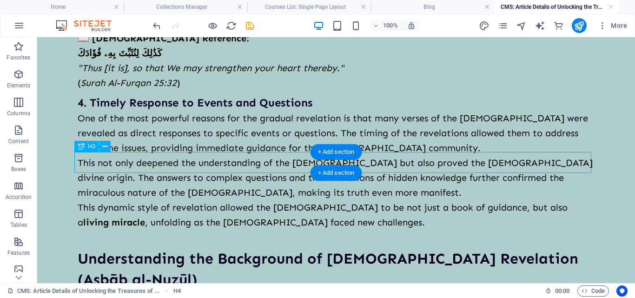
scroll to position [1263, 0]
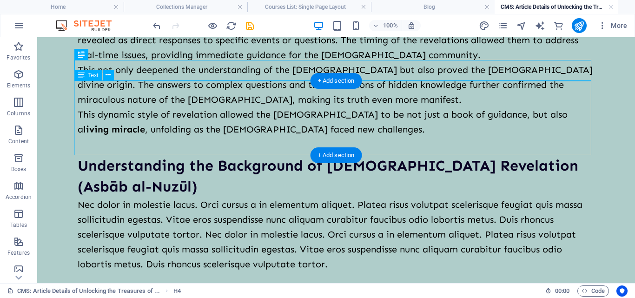
click at [131, 197] on div "Nec dolor in molestie lacus. Orci cursus a in elementum aliquet. Platea risus v…" at bounding box center [336, 234] width 517 height 74
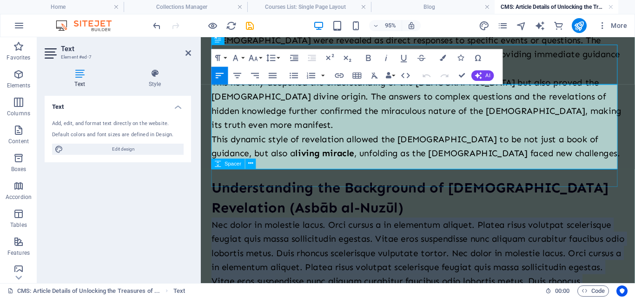
drag, startPoint x: 215, startPoint y: 94, endPoint x: 392, endPoint y: 179, distance: 196.2
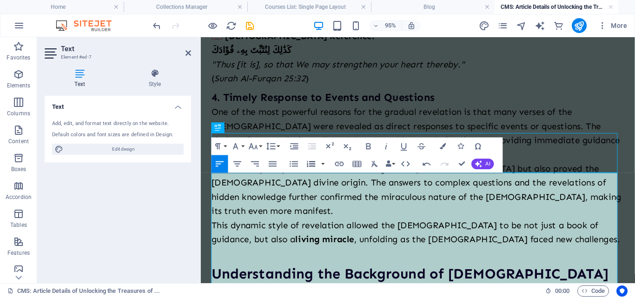
scroll to position [1289, 0]
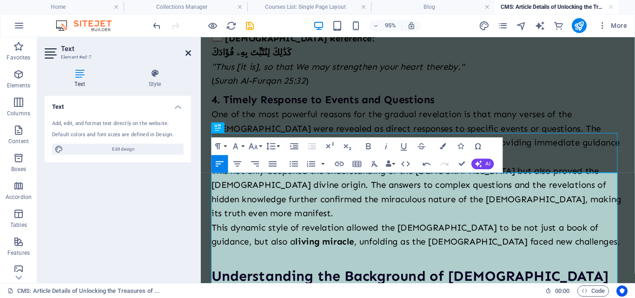
click at [187, 53] on icon at bounding box center [189, 52] width 6 height 7
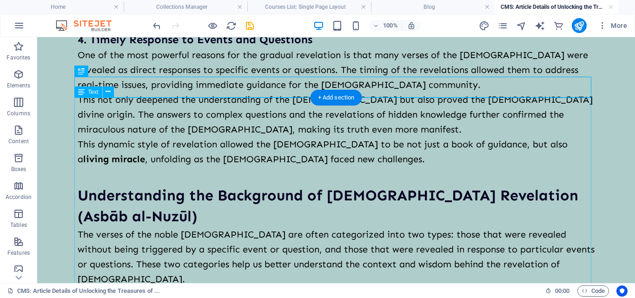
scroll to position [1246, 0]
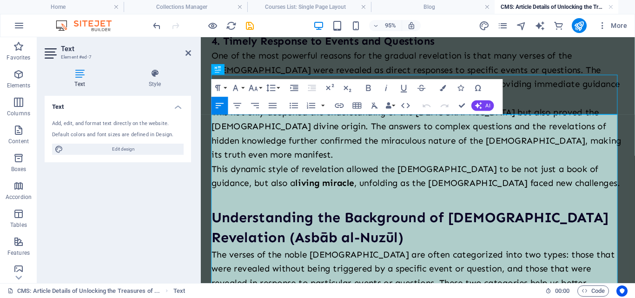
click at [293, 103] on icon "button" at bounding box center [294, 105] width 11 height 11
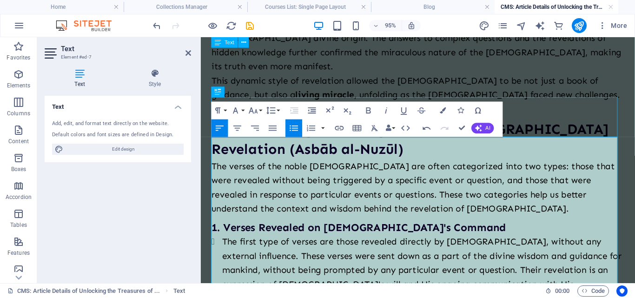
scroll to position [1304, 0]
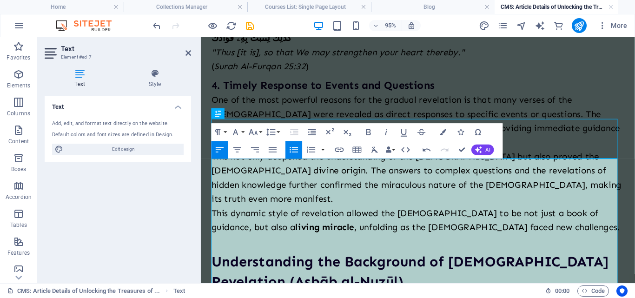
click at [297, 148] on icon "button" at bounding box center [294, 150] width 11 height 11
drag, startPoint x: 223, startPoint y: 189, endPoint x: 246, endPoint y: 190, distance: 22.4
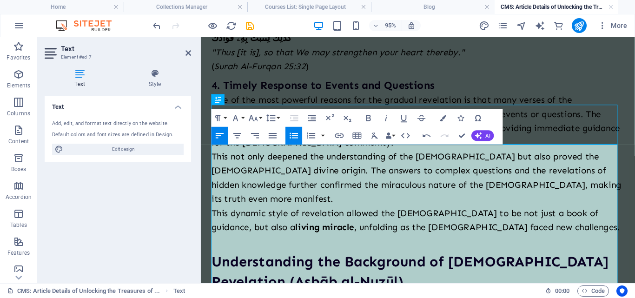
scroll to position [1319, 0]
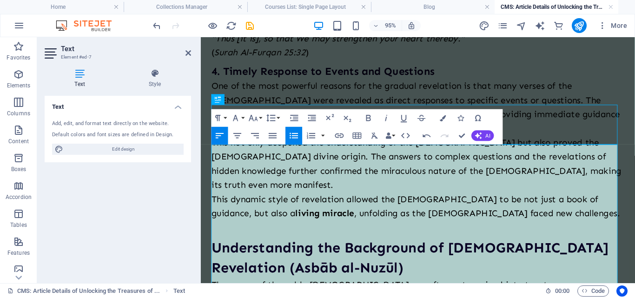
drag, startPoint x: 224, startPoint y: 186, endPoint x: 269, endPoint y: 190, distance: 45.8
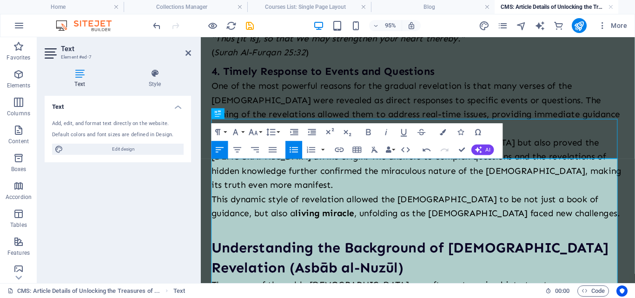
scroll to position [1304, 0]
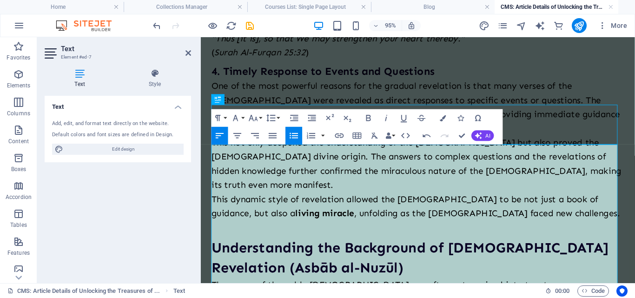
click at [288, 136] on button "Unordered List" at bounding box center [294, 136] width 17 height 18
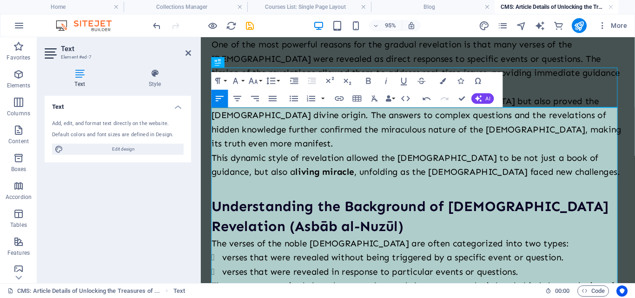
scroll to position [1365, 0]
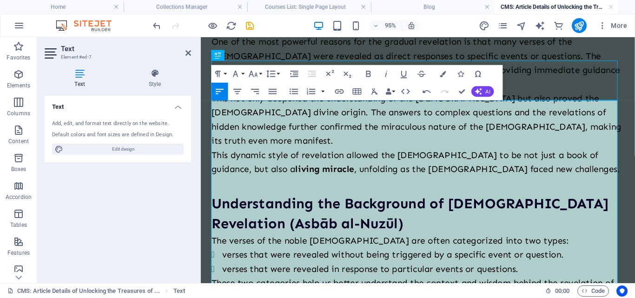
click at [294, 99] on button "Unordered List" at bounding box center [294, 92] width 17 height 18
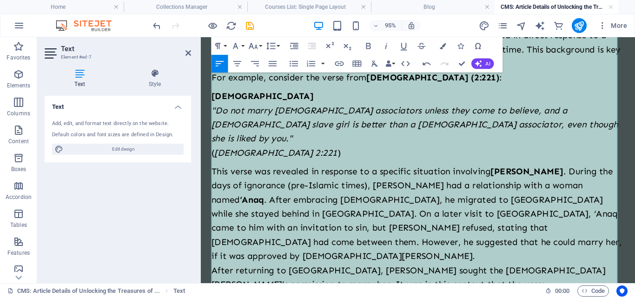
scroll to position [1924, 0]
